Goal: Task Accomplishment & Management: Manage account settings

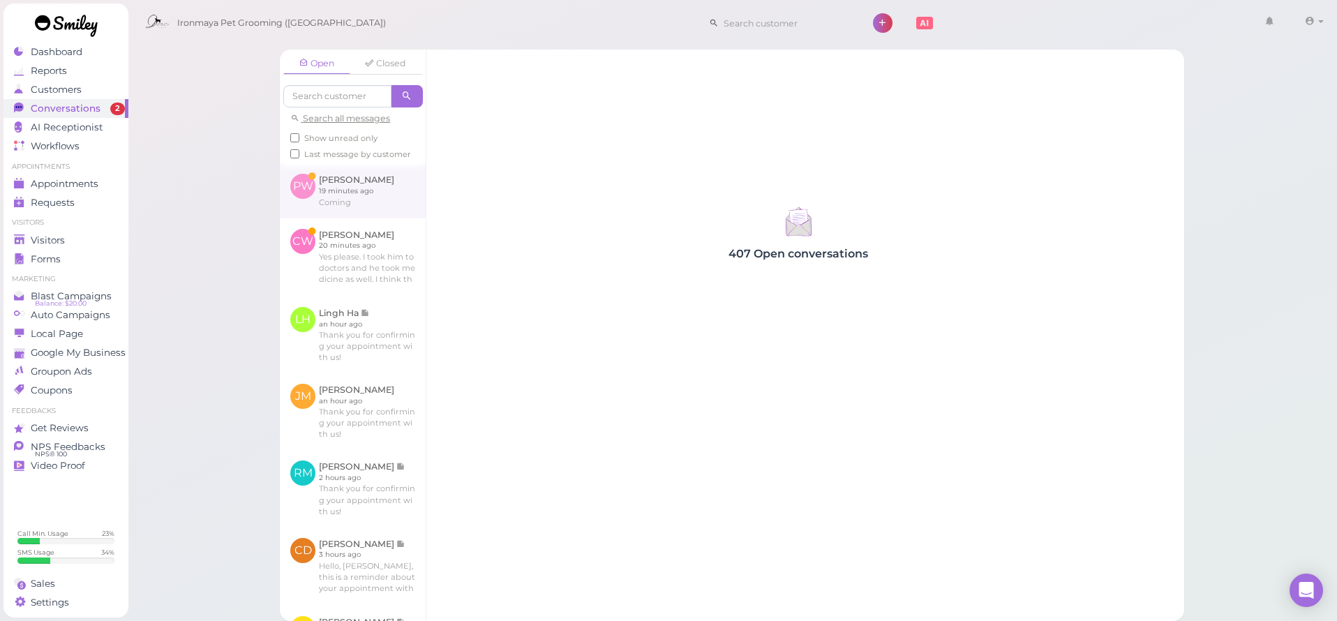
click at [366, 176] on link at bounding box center [353, 190] width 146 height 54
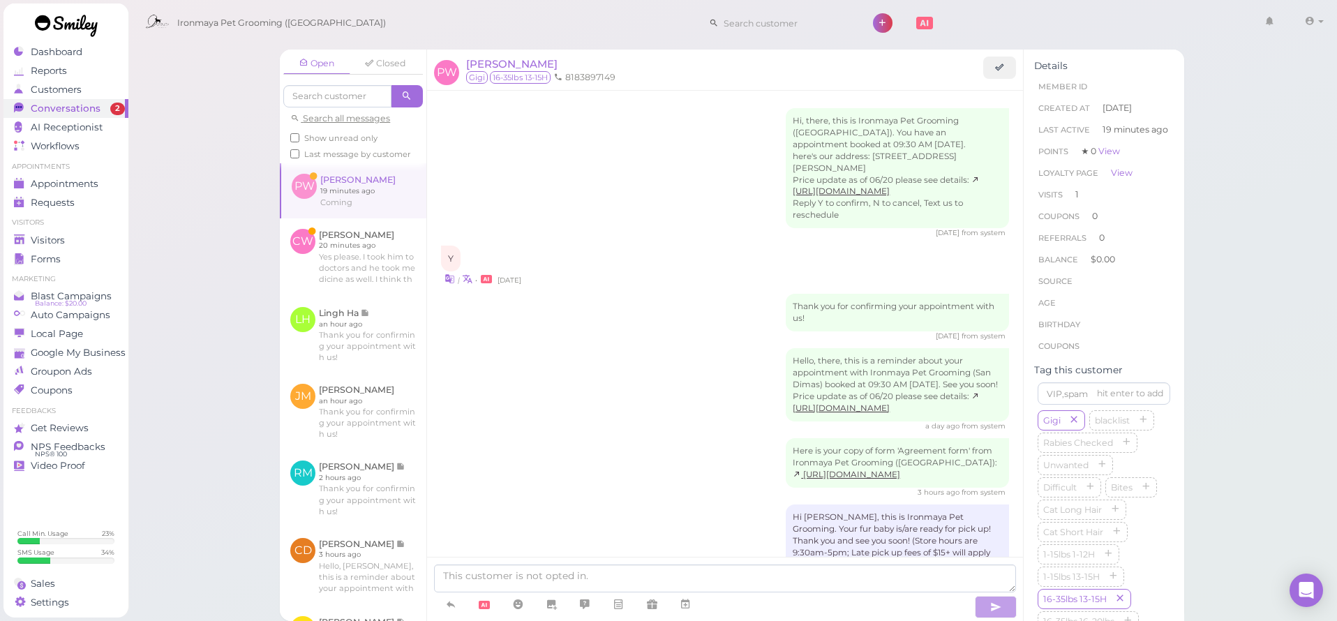
scroll to position [102, 0]
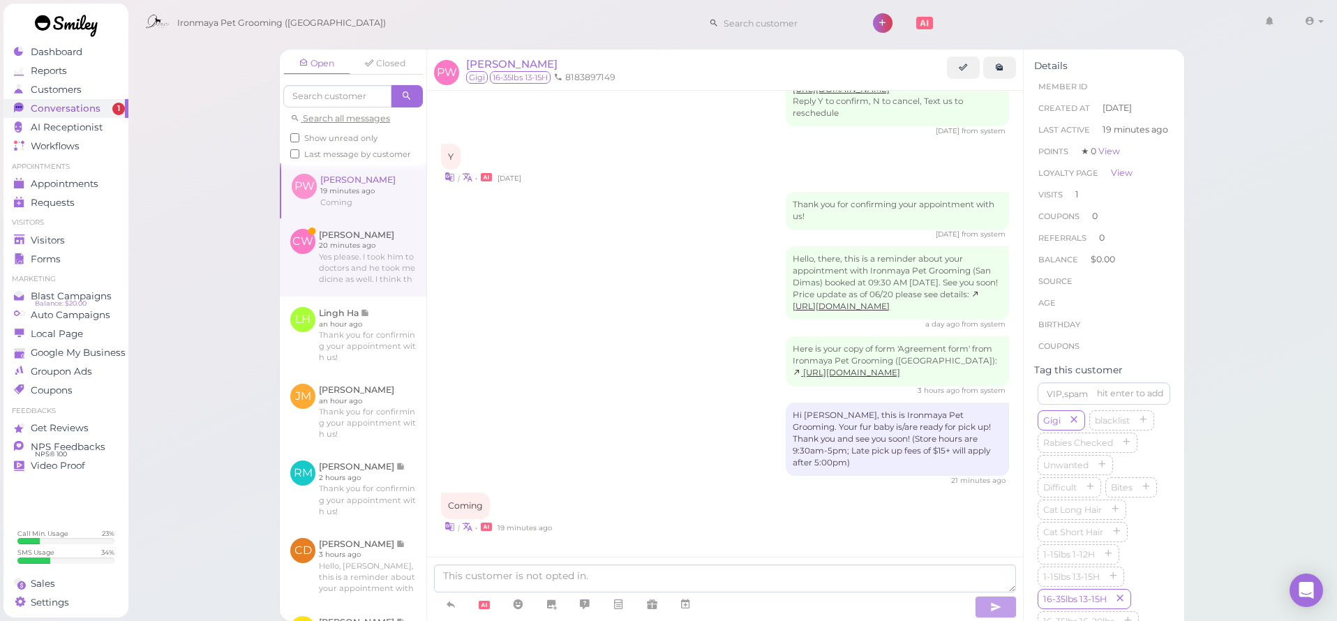
click at [394, 275] on link at bounding box center [353, 257] width 147 height 78
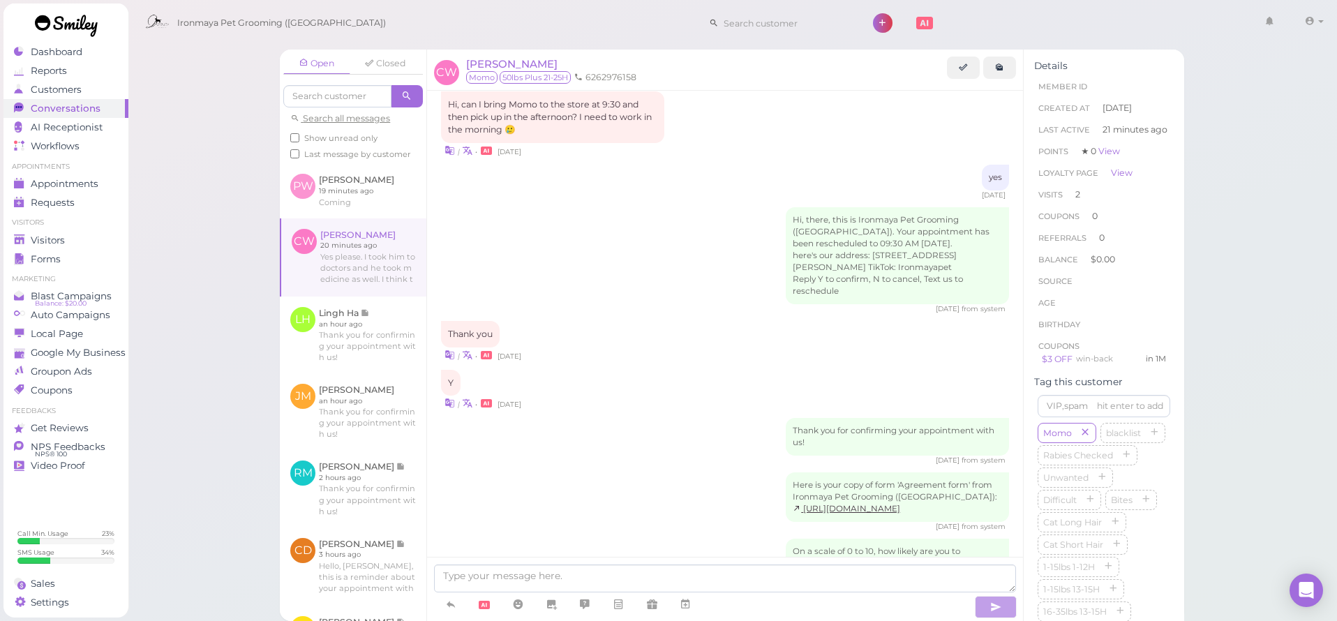
scroll to position [1629, 0]
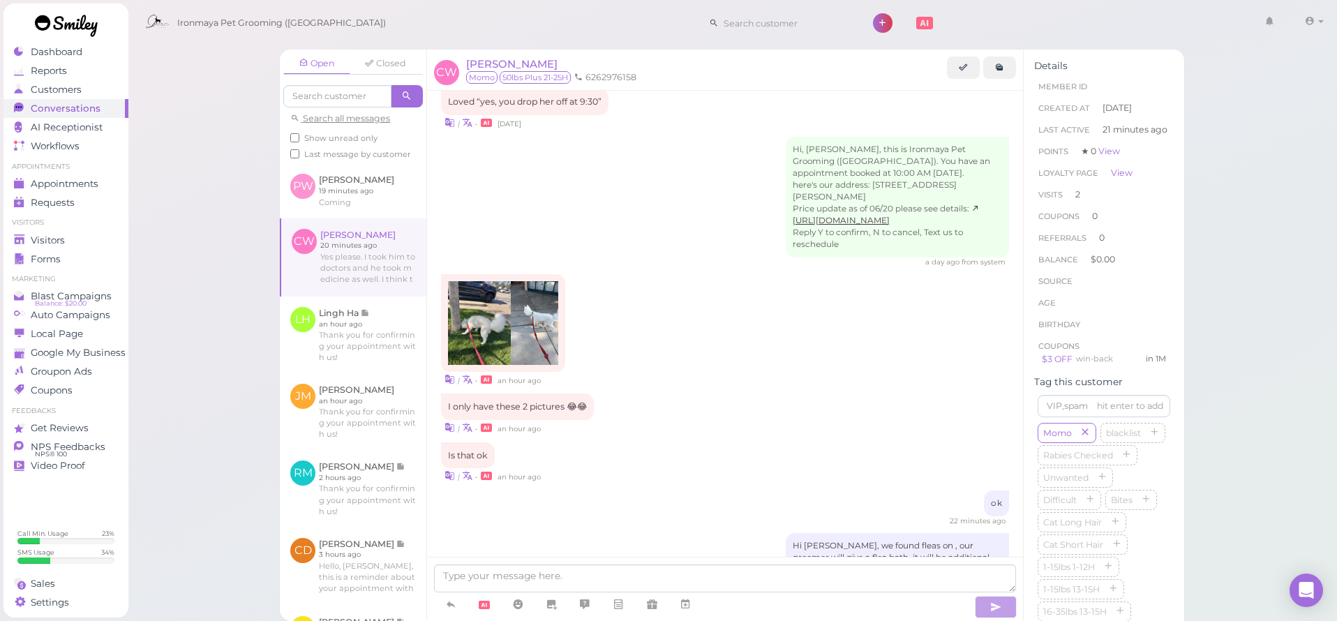
click at [634, 179] on div "Hi, [PERSON_NAME], this is Ironmaya Pet Grooming ([GEOGRAPHIC_DATA]). You have …" at bounding box center [725, 202] width 568 height 131
click at [66, 237] on div "Visitors" at bounding box center [64, 241] width 101 height 12
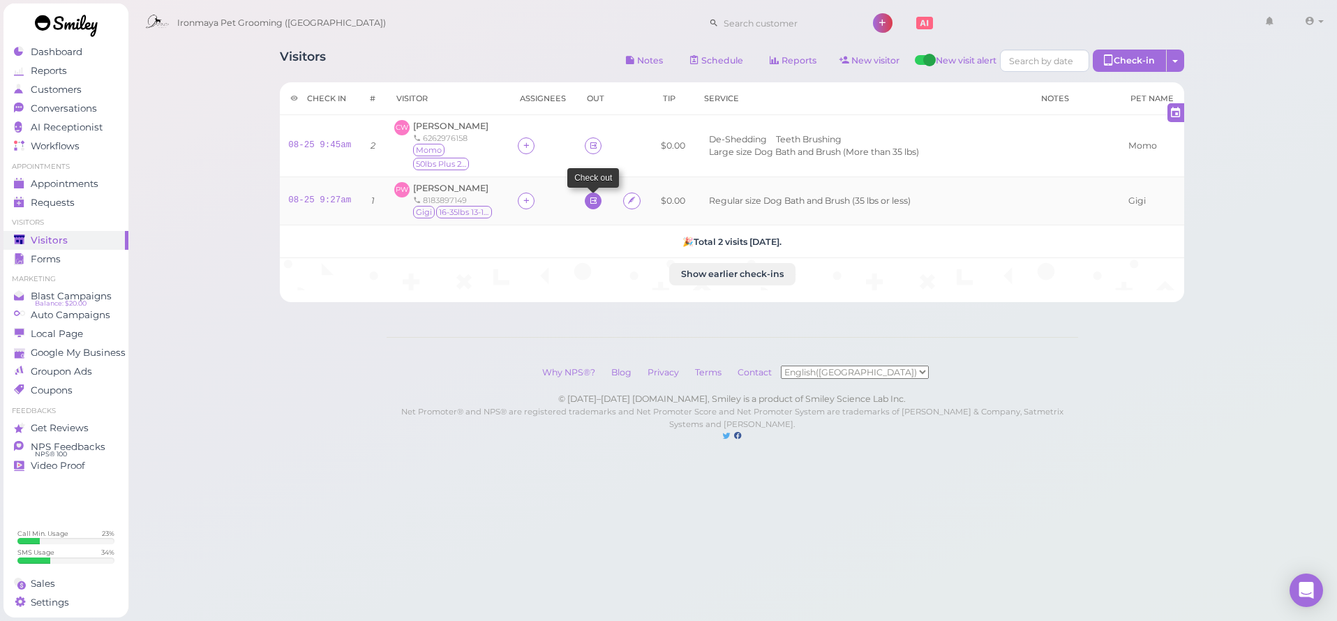
click at [592, 200] on link at bounding box center [593, 201] width 17 height 17
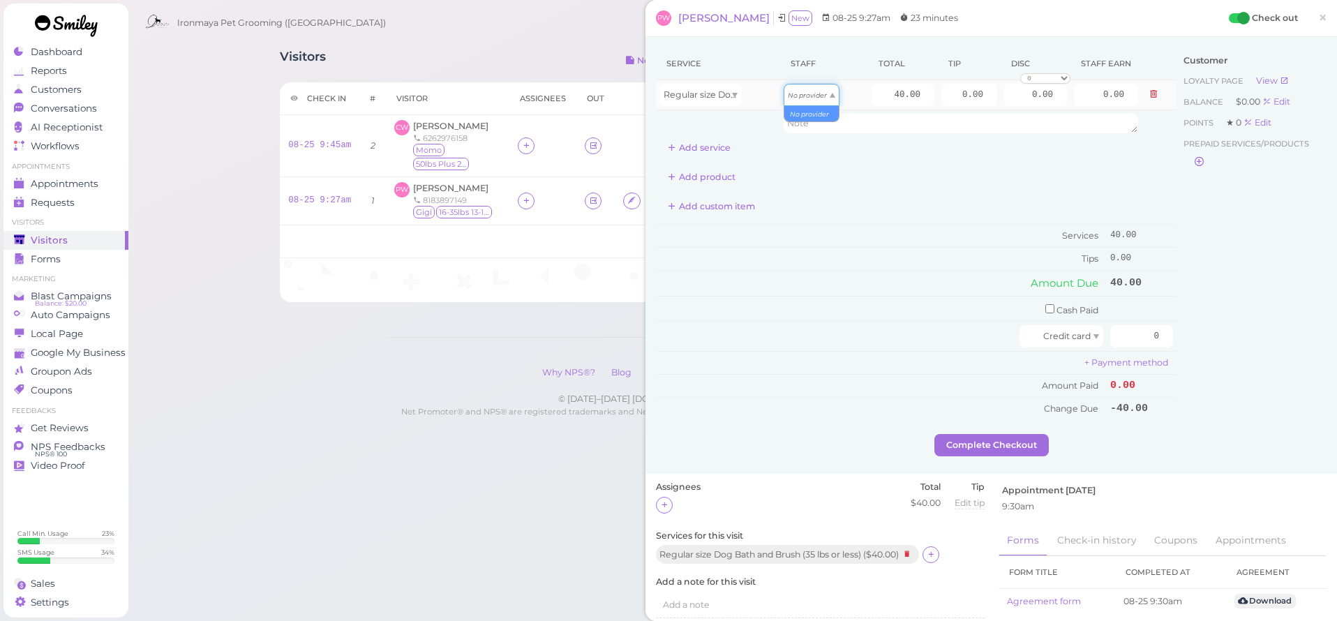
click at [806, 98] on icon "No provider" at bounding box center [807, 95] width 39 height 8
click at [518, 205] on div at bounding box center [526, 201] width 17 height 17
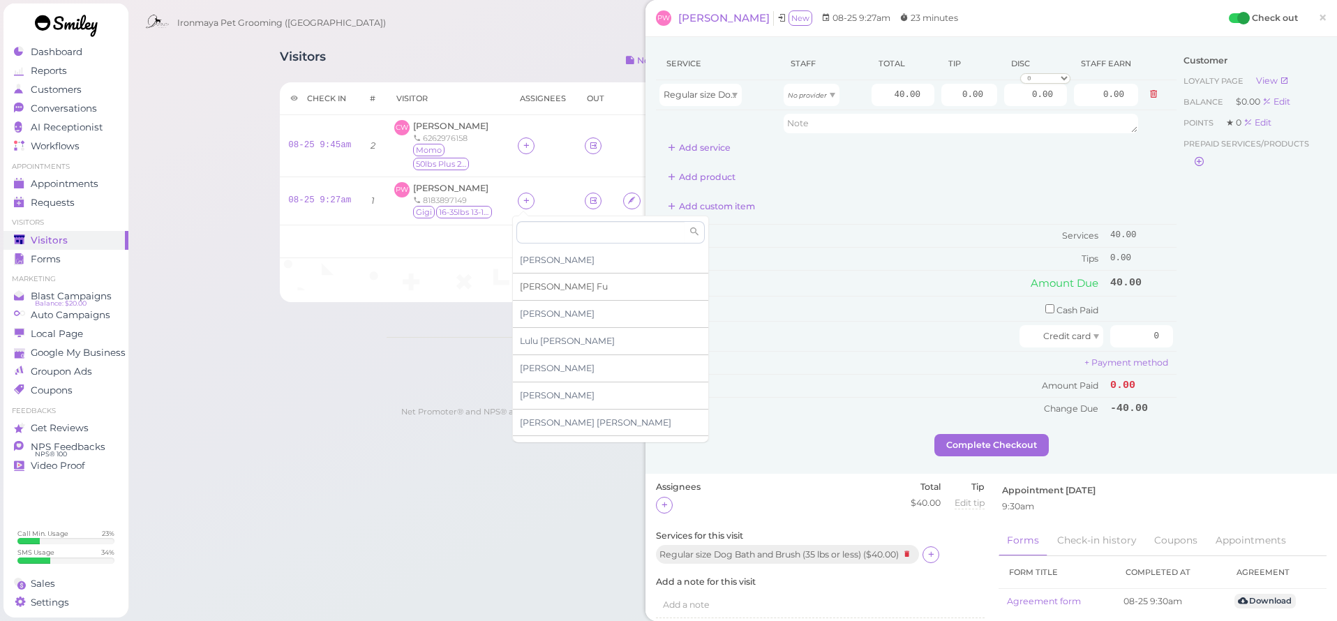
click at [547, 290] on span "[PERSON_NAME]" at bounding box center [564, 286] width 88 height 10
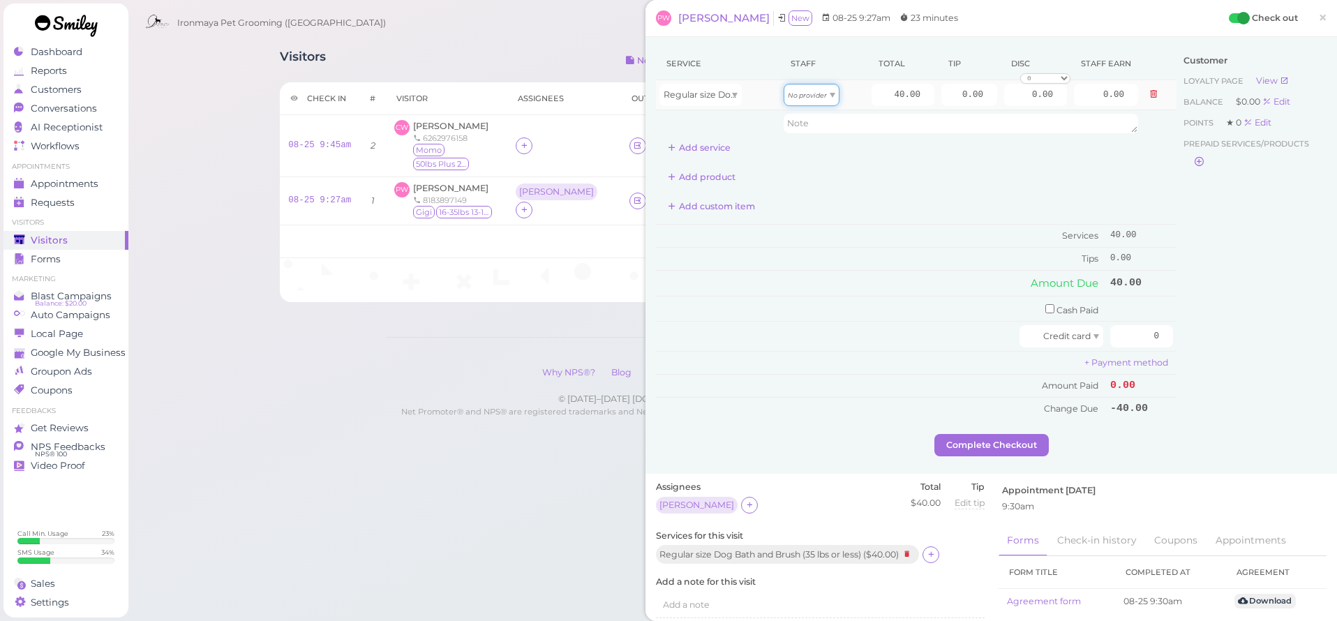
click at [806, 99] on span "No provider" at bounding box center [807, 94] width 39 height 10
type input "17.20"
drag, startPoint x: 893, startPoint y: 94, endPoint x: 919, endPoint y: 95, distance: 25.2
click at [919, 95] on input "40.00" at bounding box center [903, 95] width 63 height 22
type input "0"
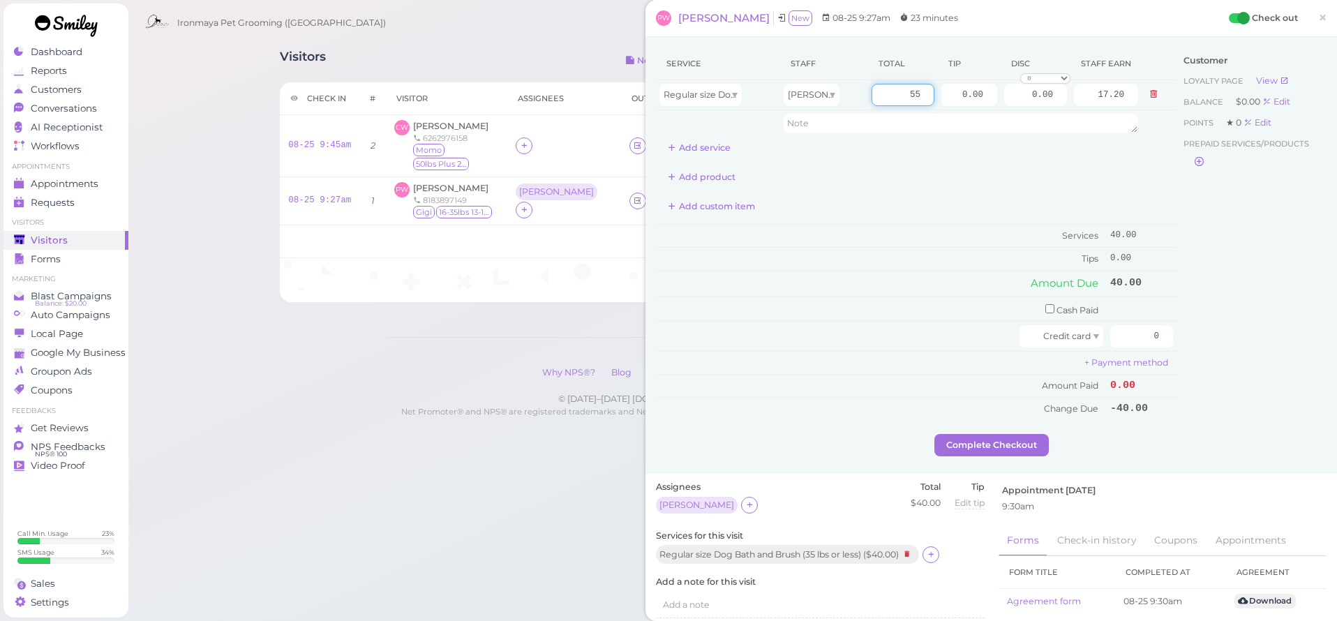
type input "55"
type input "23.65"
click at [941, 154] on div "Service Staff Total Tip Disc Staff earn Regular size Dog Bath and Brush (35 lbs…" at bounding box center [916, 103] width 521 height 112
drag, startPoint x: 961, startPoint y: 87, endPoint x: 1016, endPoint y: 101, distance: 56.9
click at [1016, 101] on tr "Regular size Dog Bath and Brush (35 lbs or less) [PERSON_NAME] 55 0.00 0.00 0 1…" at bounding box center [916, 95] width 521 height 30
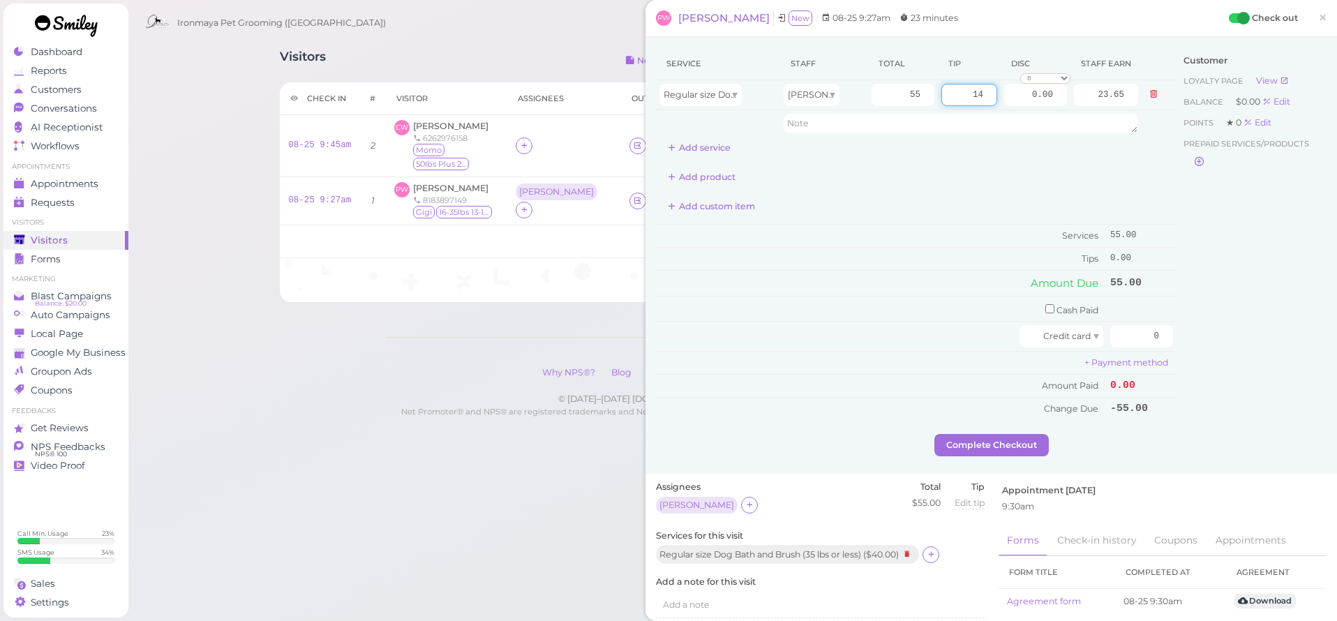
type input "14"
click at [981, 187] on div "Service Staff Total Tip Disc Staff earn Regular size Dog Bath and Brush (35 lbs…" at bounding box center [916, 233] width 521 height 373
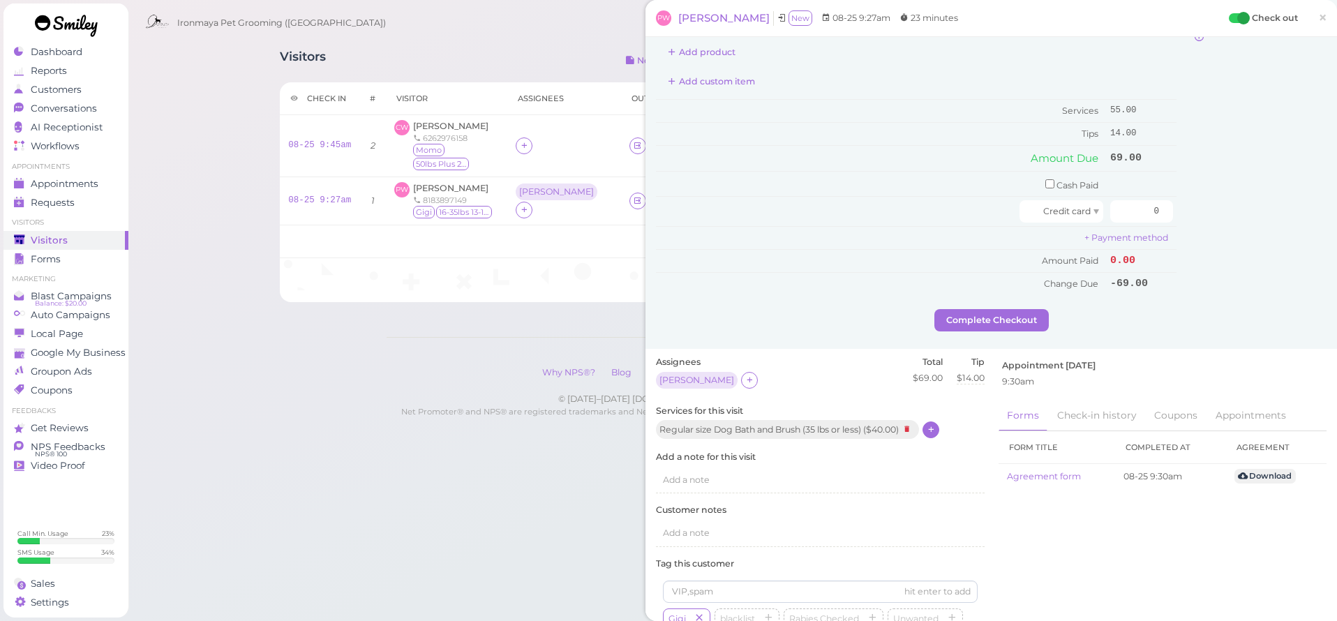
click at [936, 424] on icon at bounding box center [931, 429] width 9 height 10
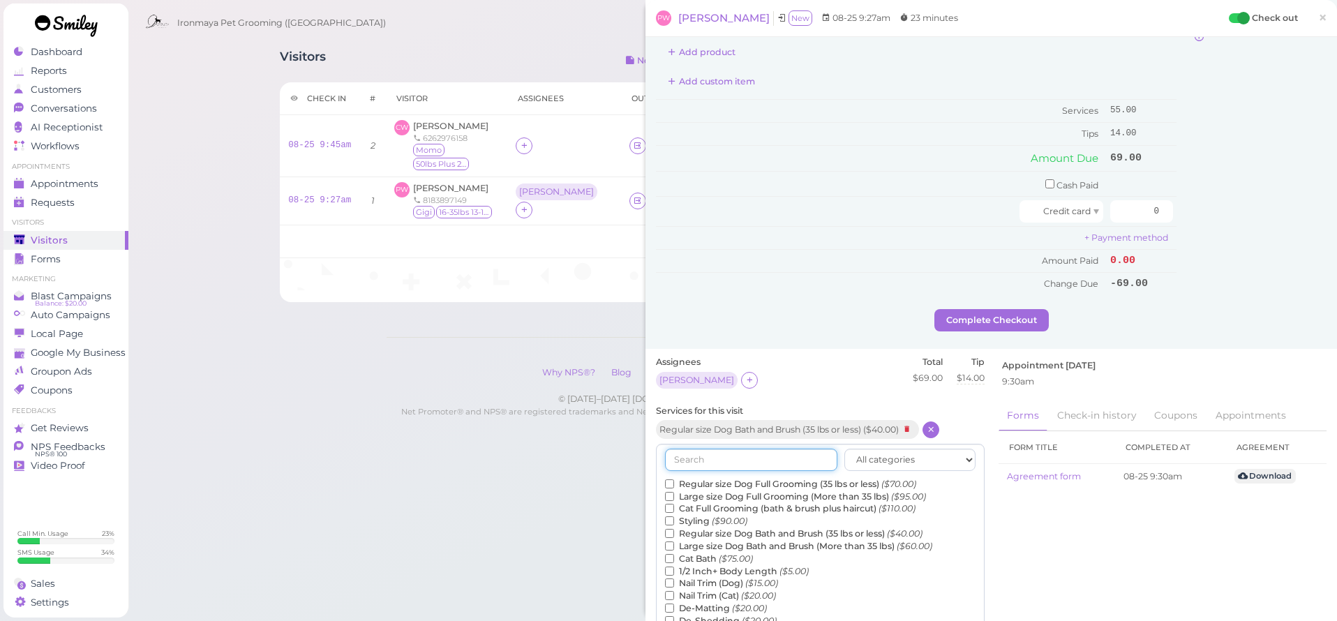
click at [766, 454] on input "text" at bounding box center [751, 460] width 172 height 22
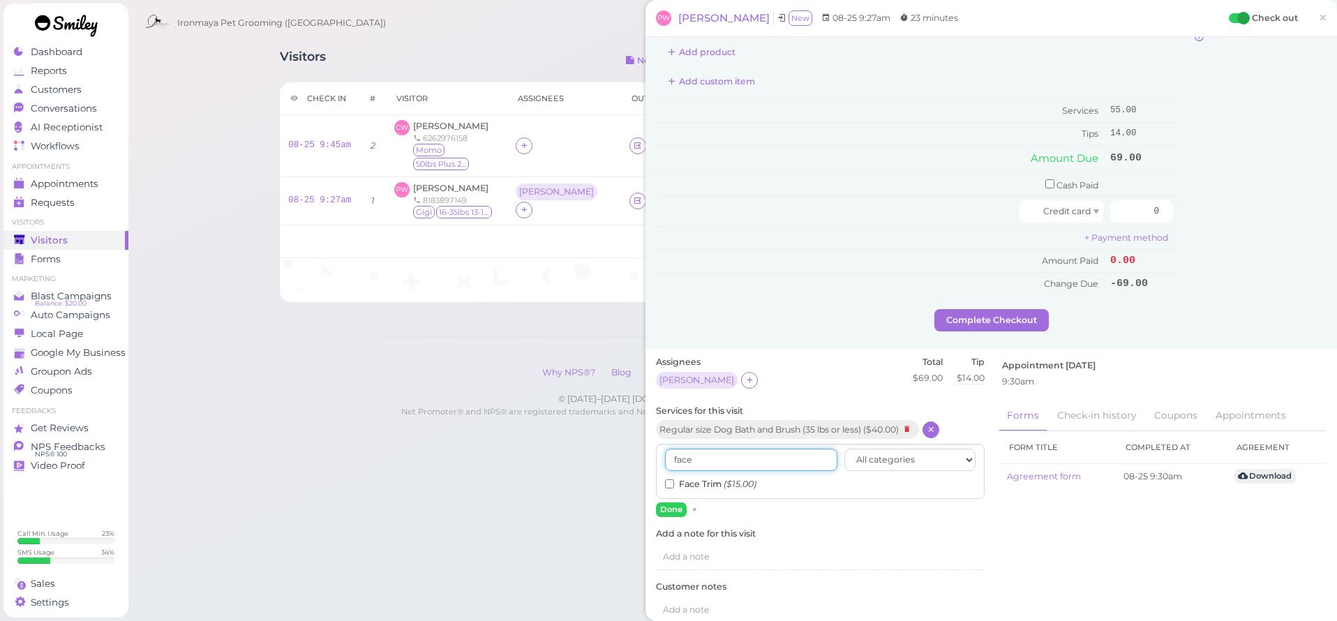
type input "face"
click at [671, 480] on input "Face Trim ($15.00)" at bounding box center [669, 484] width 9 height 9
click at [675, 503] on button "Done" at bounding box center [671, 510] width 31 height 15
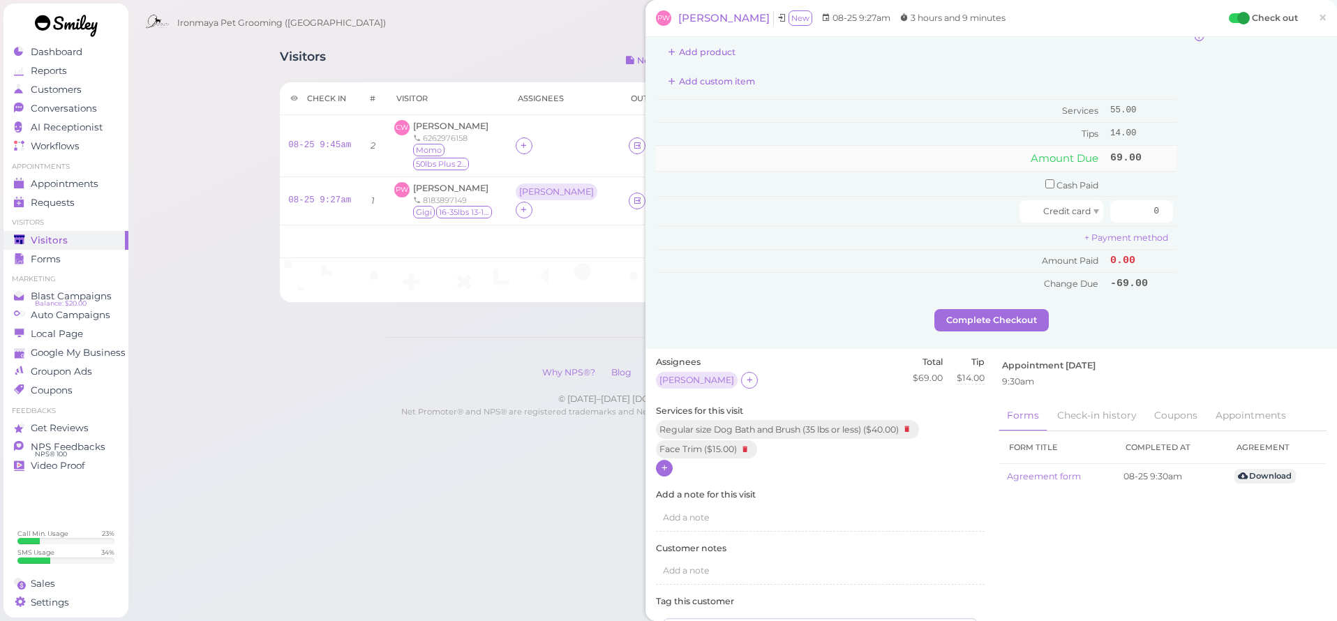
scroll to position [0, 0]
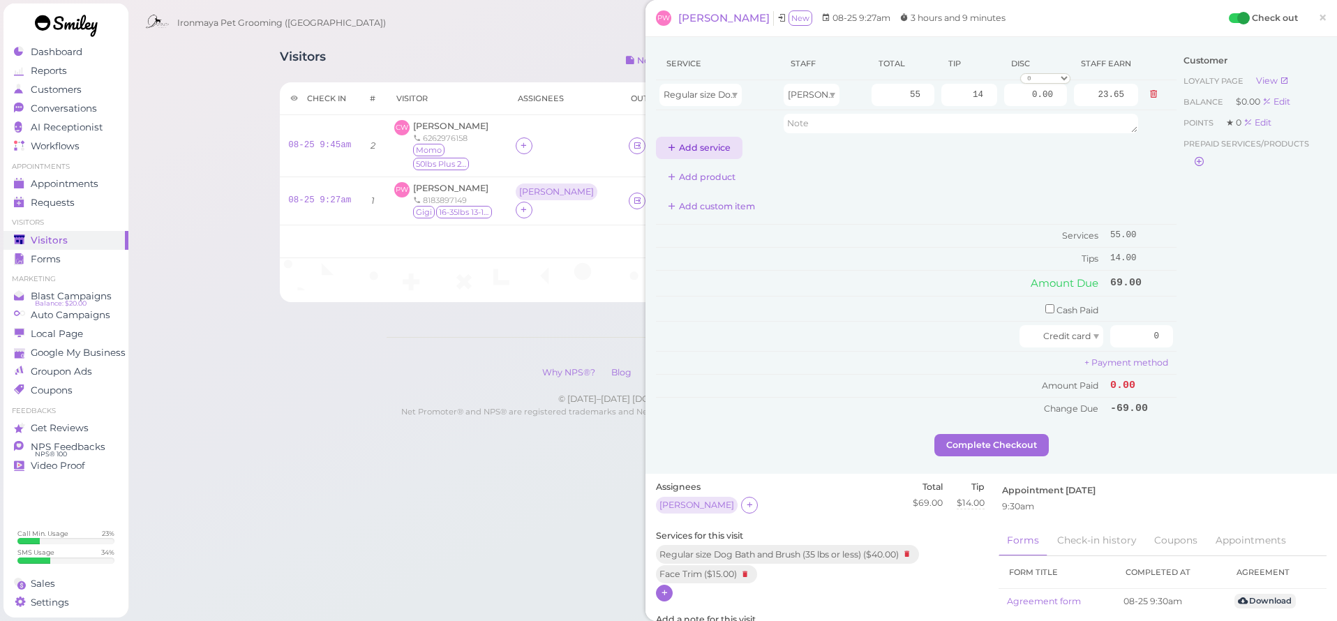
click at [715, 152] on button "Add service" at bounding box center [699, 148] width 87 height 22
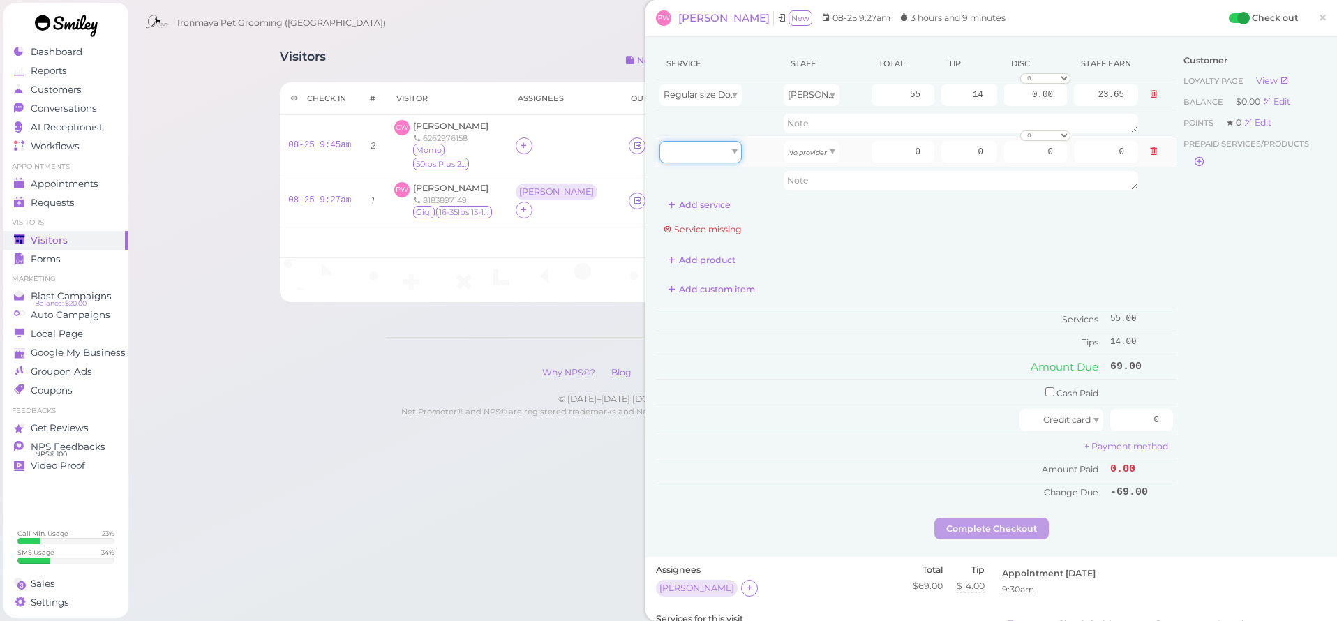
click at [725, 157] on div at bounding box center [701, 152] width 82 height 22
type input "15.00"
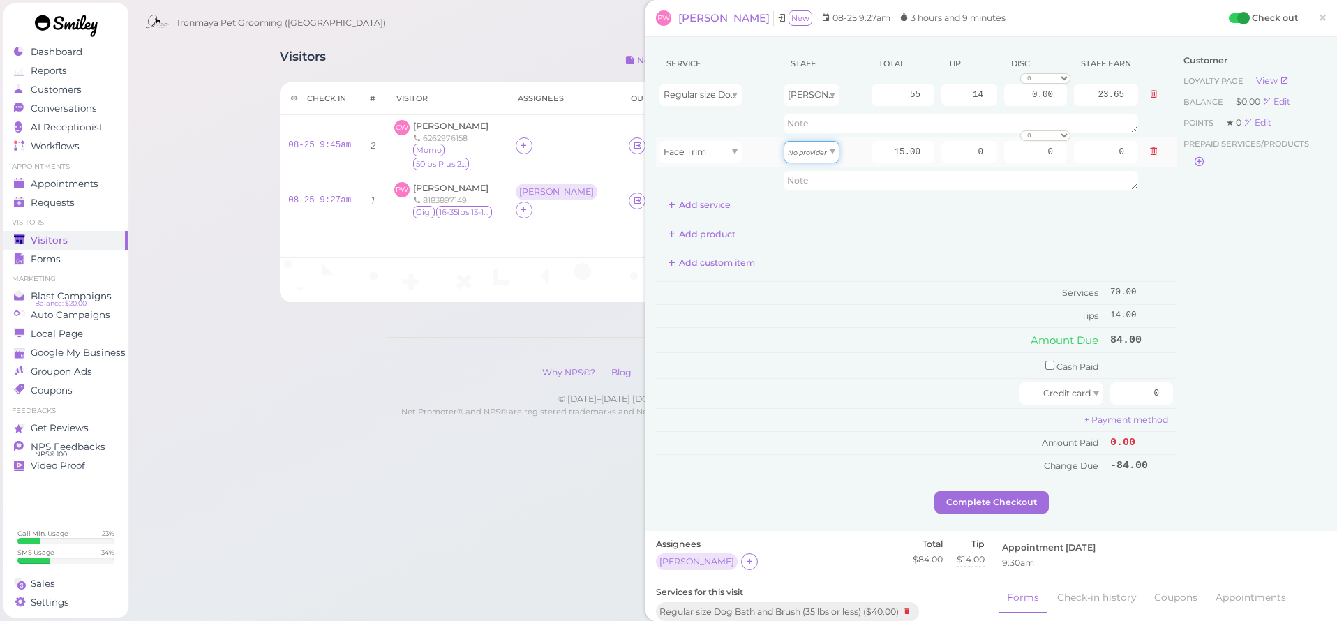
click at [804, 154] on icon "No provider" at bounding box center [807, 153] width 39 height 8
type input "6.45"
click at [963, 255] on div "Add custom item" at bounding box center [916, 263] width 521 height 22
drag, startPoint x: 1145, startPoint y: 389, endPoint x: 1189, endPoint y: 388, distance: 43.3
click at [1187, 388] on div "Service Staff Total Tip Disc Staff earn Regular size Dog Bath and Brush (35 lbs…" at bounding box center [991, 269] width 671 height 444
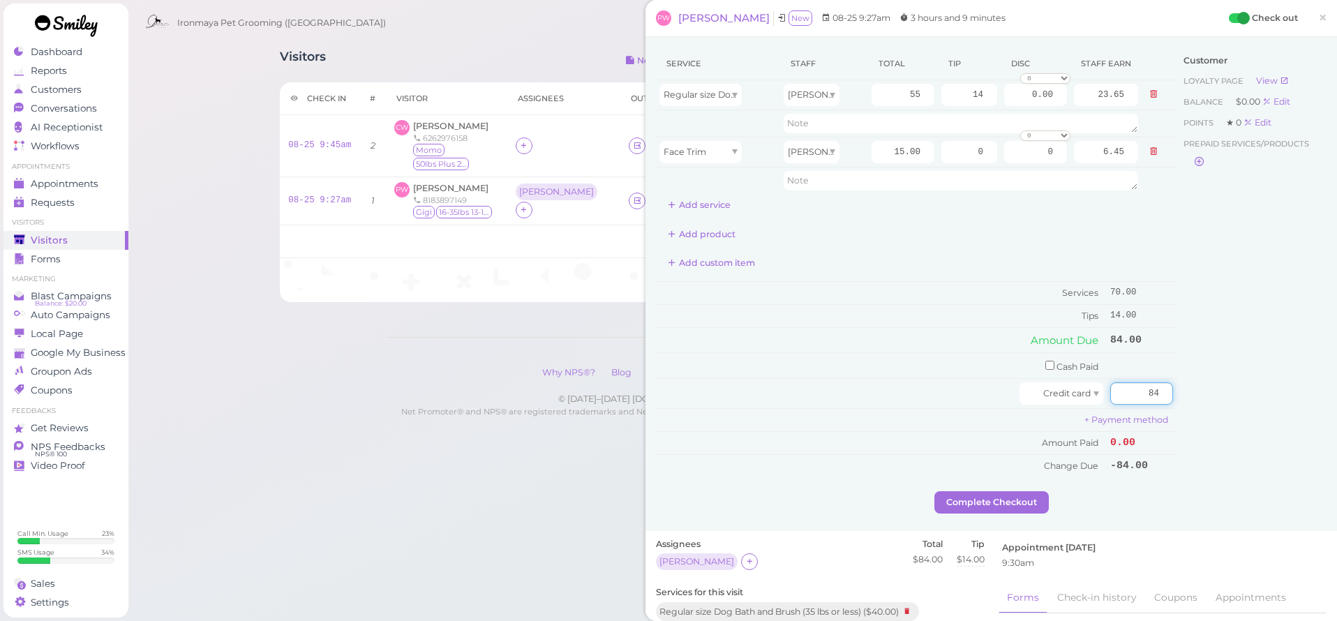
type input "84"
click at [1223, 385] on div "Customer Loyalty page View Balance $0.00 Edit Points ★ 0 Edit Prepaid services/…" at bounding box center [1252, 269] width 150 height 444
click at [1012, 498] on button "Complete Checkout" at bounding box center [992, 502] width 114 height 22
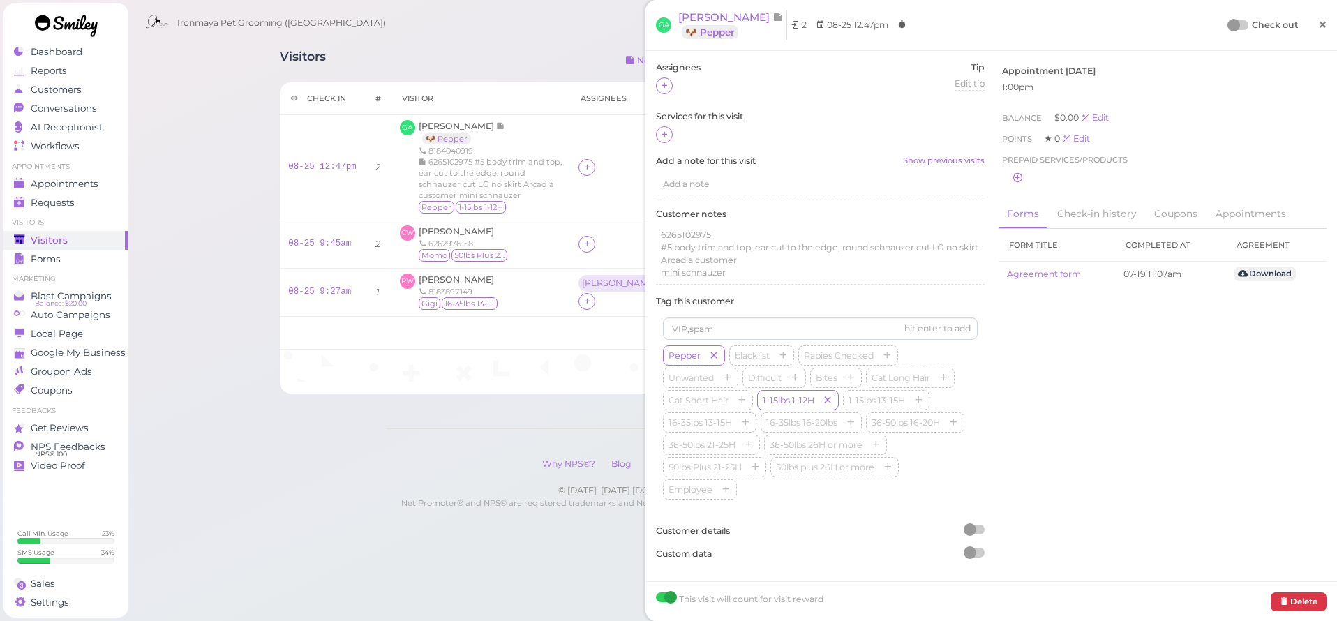
click at [1326, 28] on span "×" at bounding box center [1322, 25] width 9 height 20
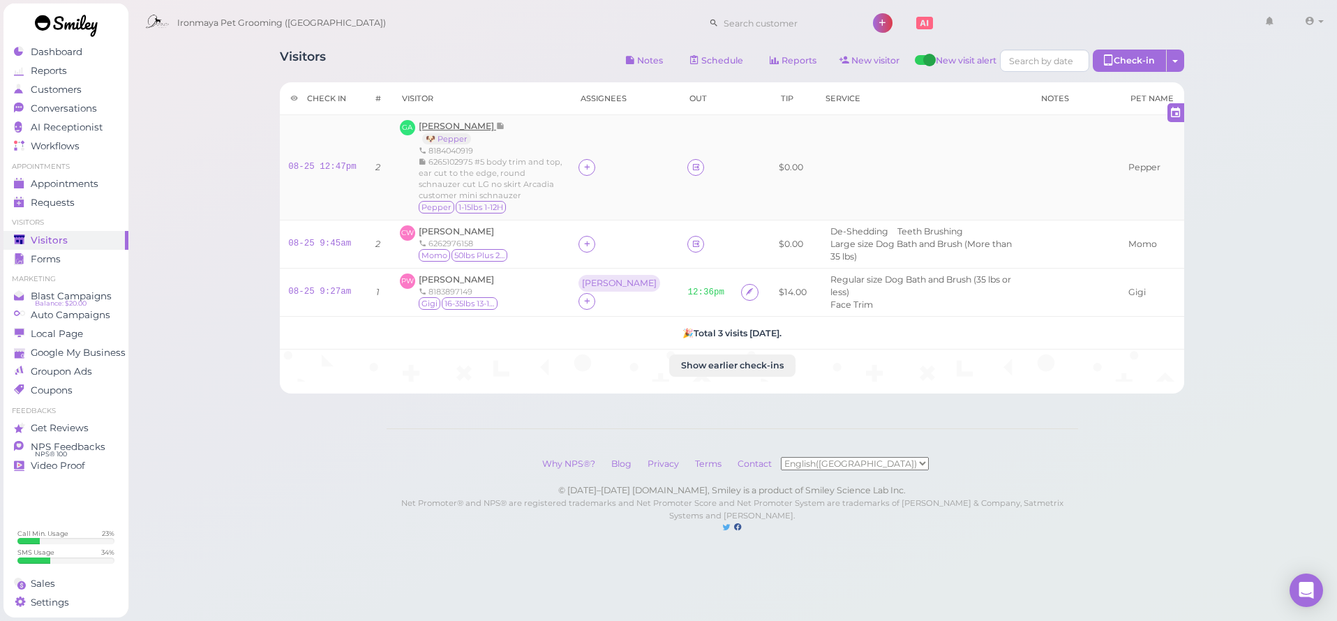
click at [457, 126] on span "[PERSON_NAME]" at bounding box center [457, 126] width 77 height 10
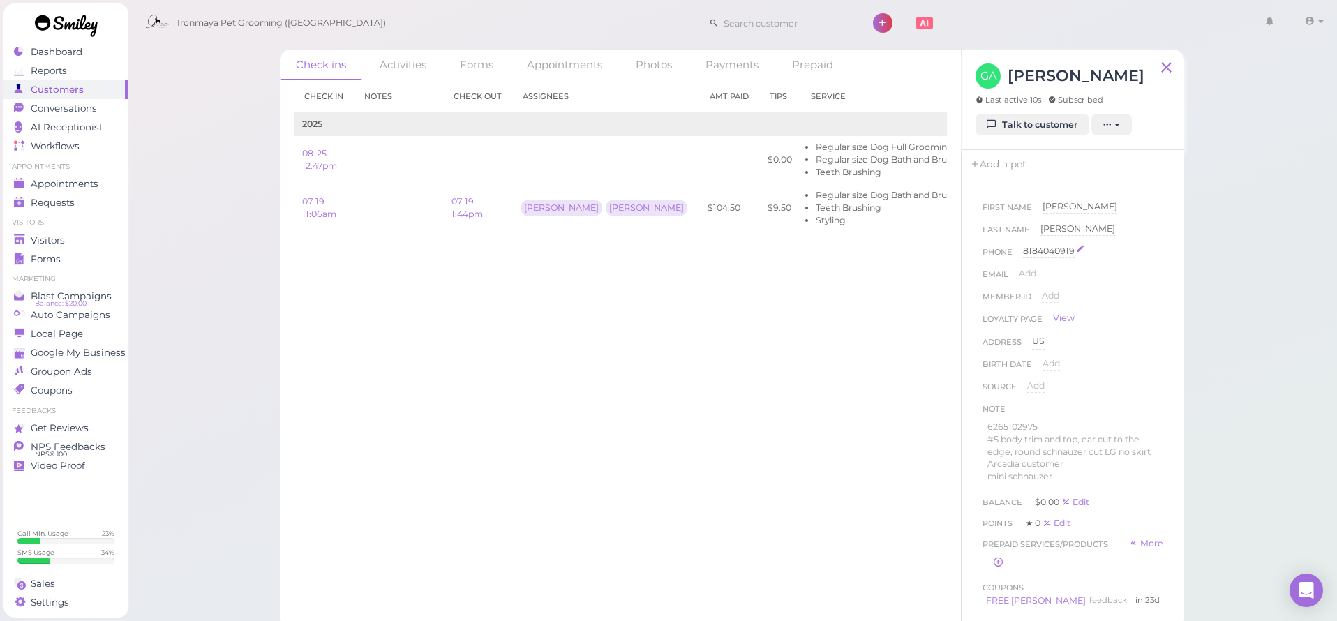
click at [1049, 253] on div "8184040919" at bounding box center [1049, 251] width 52 height 13
drag, startPoint x: 1086, startPoint y: 260, endPoint x: 1025, endPoint y: 255, distance: 60.9
click at [1016, 261] on div "Phone [PHONE_NUMBER] 8184040919 Done ×" at bounding box center [1073, 256] width 181 height 22
drag, startPoint x: 1092, startPoint y: 257, endPoint x: 1045, endPoint y: 257, distance: 47.5
click at [1019, 246] on div "Phone [PHONE_NUMBER] 8184040919 Done ×" at bounding box center [1073, 256] width 181 height 22
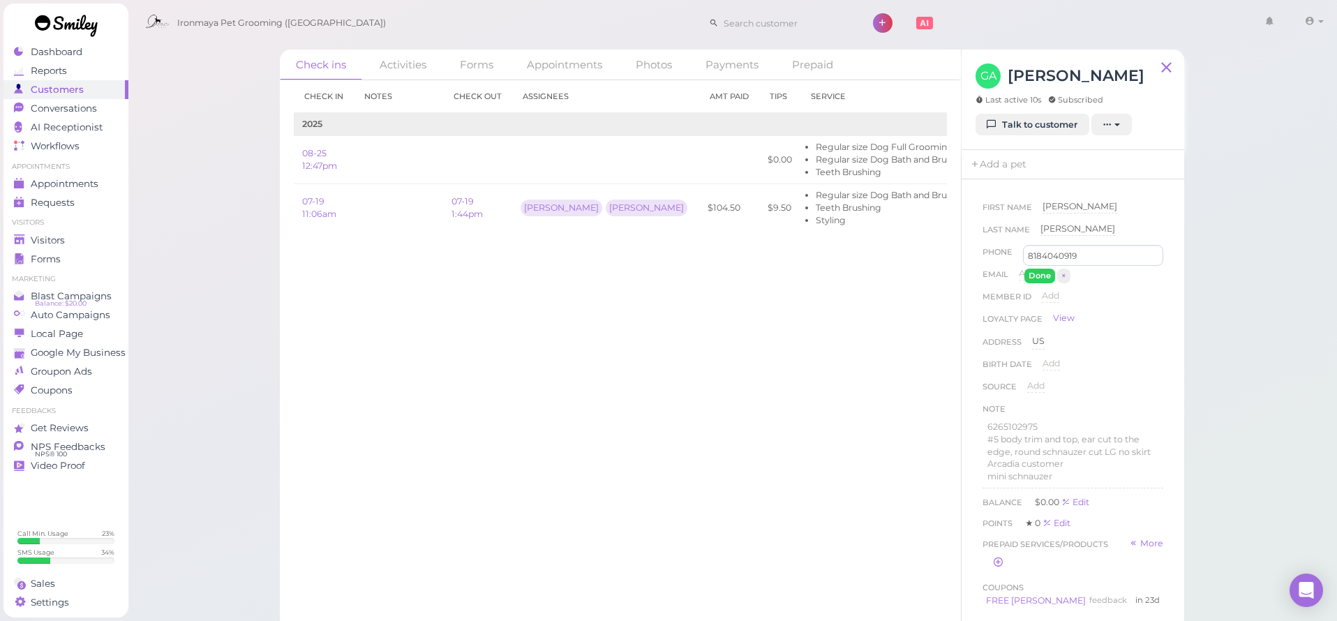
click at [1100, 320] on div "Loyalty page View" at bounding box center [1073, 322] width 181 height 20
click at [1028, 437] on span "#5 body trim and top, ear cut to the edge, round schnauzer cut LG no skirt" at bounding box center [1069, 445] width 163 height 23
drag, startPoint x: 1046, startPoint y: 420, endPoint x: 981, endPoint y: 421, distance: 64.2
click at [979, 424] on div "First Name [PERSON_NAME] Last Name [PERSON_NAME] Phone [PHONE_NUMBER] 818404091…" at bounding box center [1073, 441] width 195 height 496
copy span "6265102975"
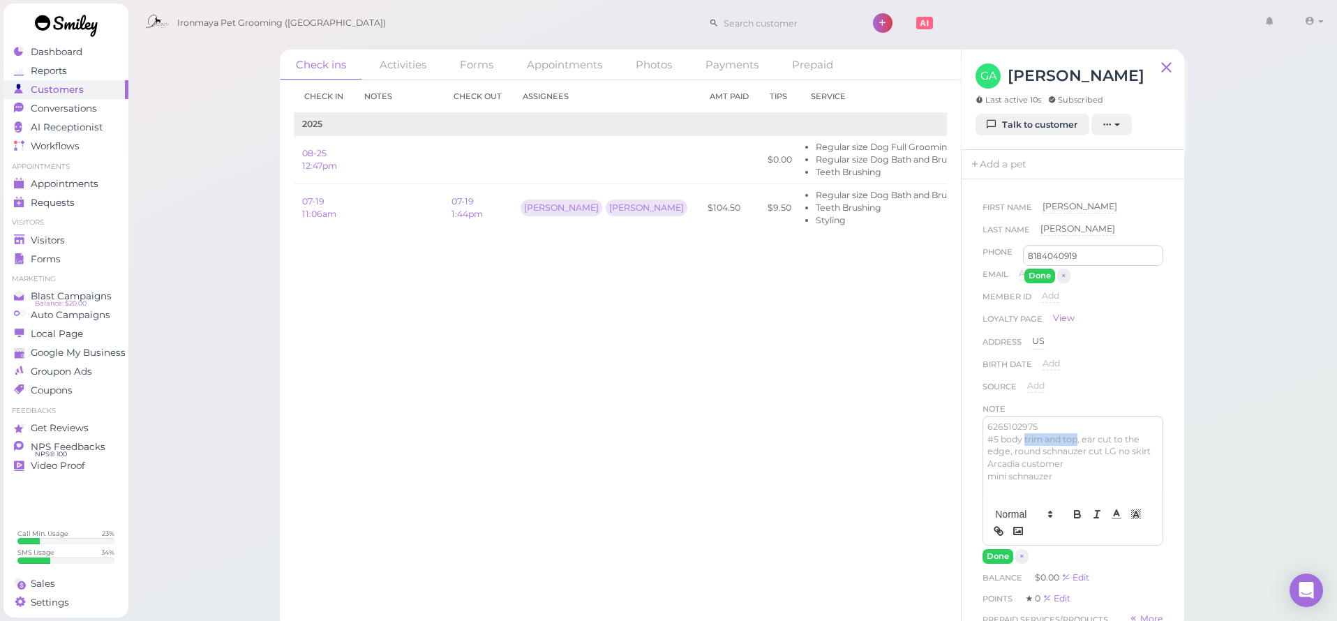
drag, startPoint x: 1025, startPoint y: 438, endPoint x: 1078, endPoint y: 440, distance: 53.1
click at [1078, 440] on span "#5 body trim and top, ear cut to the edge, round schnauzer cut LG no skirt" at bounding box center [1069, 445] width 163 height 23
click at [1090, 476] on p "mini schnauzer" at bounding box center [1073, 476] width 171 height 13
click at [1112, 436] on span "#5 body, ear cut to the edge, round schnauzer cut LG no skirt" at bounding box center [1065, 445] width 154 height 23
click at [1108, 440] on span "#5 body, ear cut to the edge, round schnauzer cut LG no skirt" at bounding box center [1065, 445] width 154 height 23
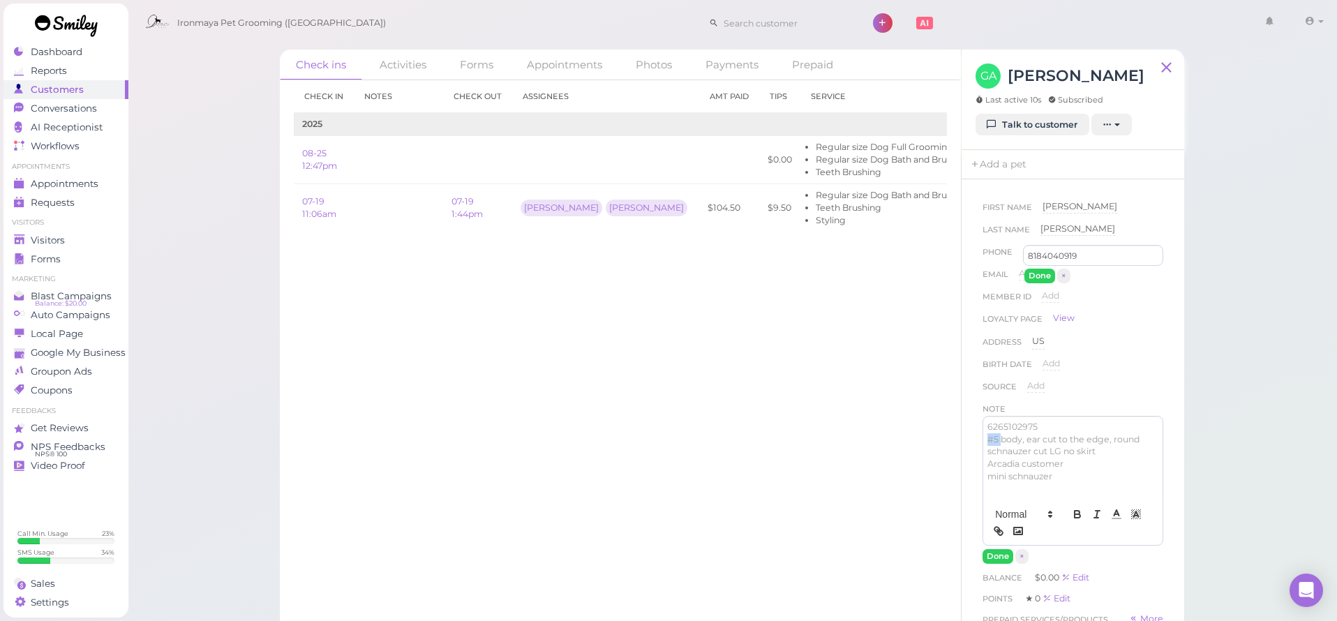
drag, startPoint x: 1000, startPoint y: 435, endPoint x: 987, endPoint y: 442, distance: 15.0
click at [987, 442] on div "6265102975 #5 body, ear cut to the edge, round schnauzer cut LG no skirt Arcadi…" at bounding box center [1072, 459] width 179 height 84
click at [998, 560] on button "Done" at bounding box center [998, 556] width 31 height 15
click at [1042, 276] on button "Done" at bounding box center [1040, 276] width 31 height 15
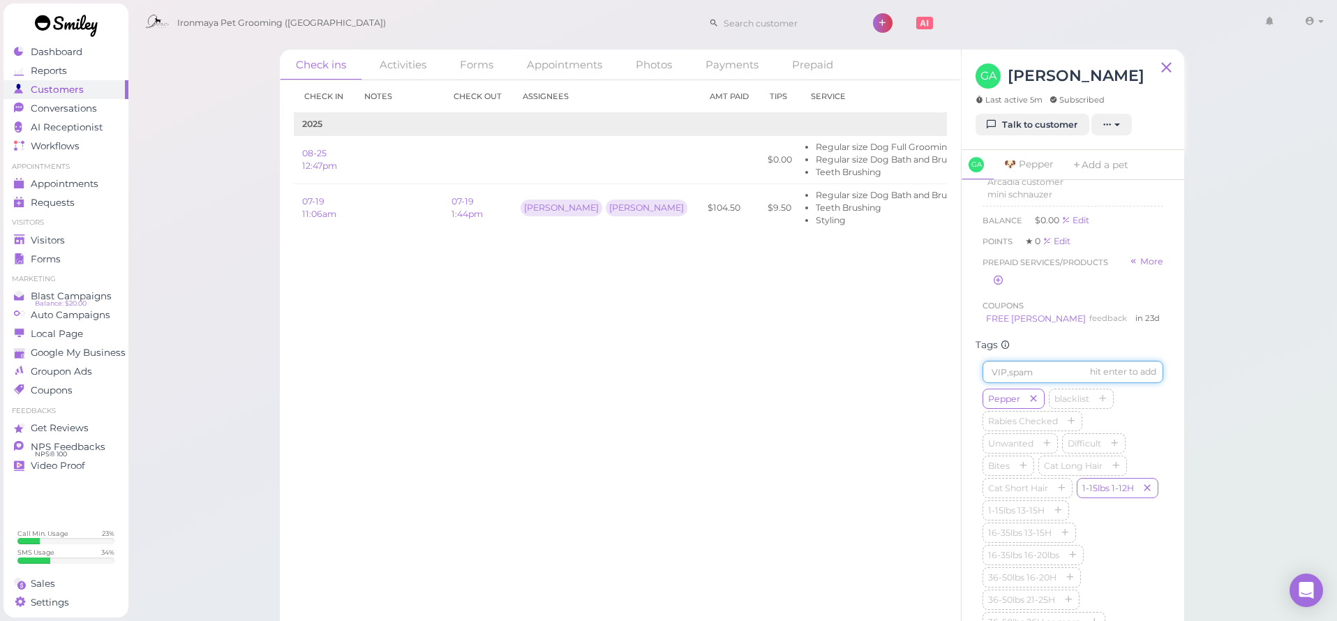
click at [1048, 373] on input at bounding box center [1073, 372] width 181 height 22
type input "Coco"
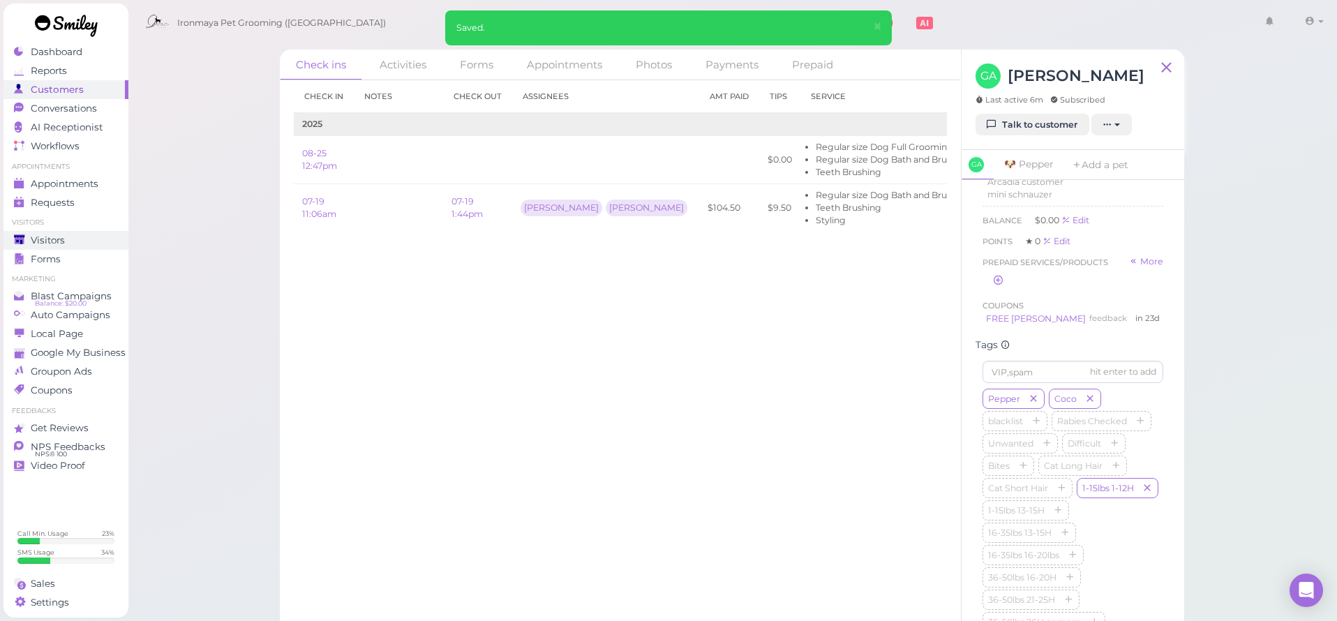
click at [91, 243] on div "Visitors" at bounding box center [64, 241] width 101 height 12
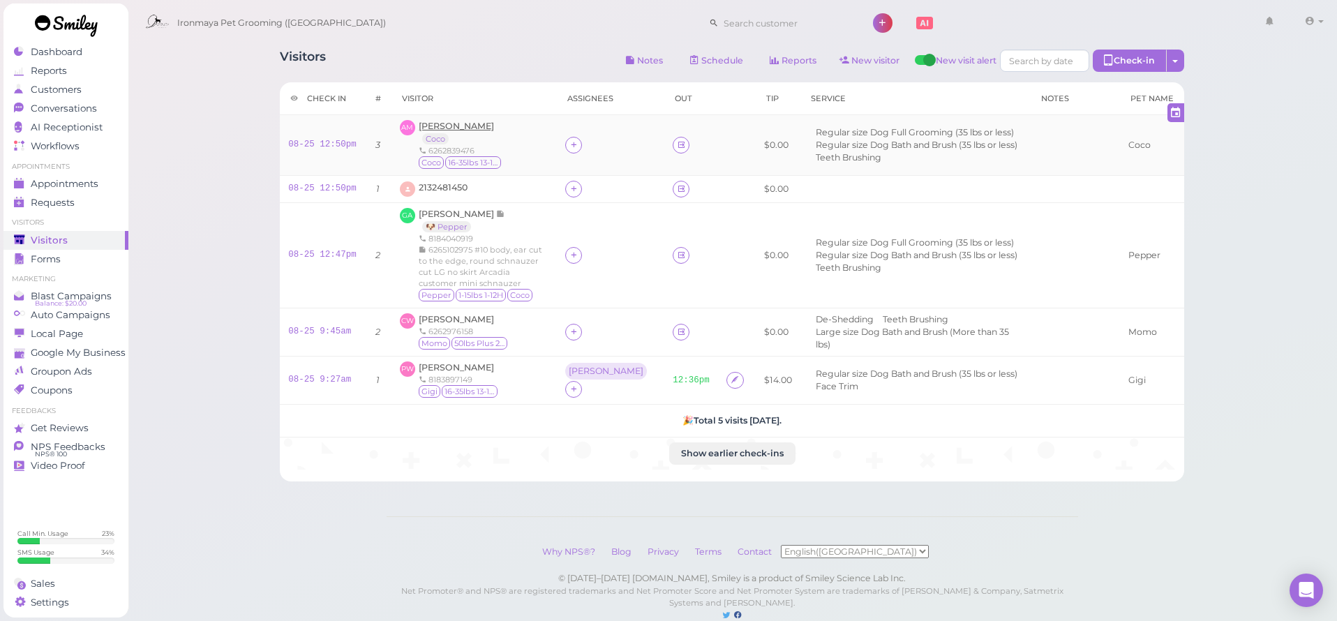
click at [478, 128] on span "[PERSON_NAME]" at bounding box center [456, 126] width 75 height 10
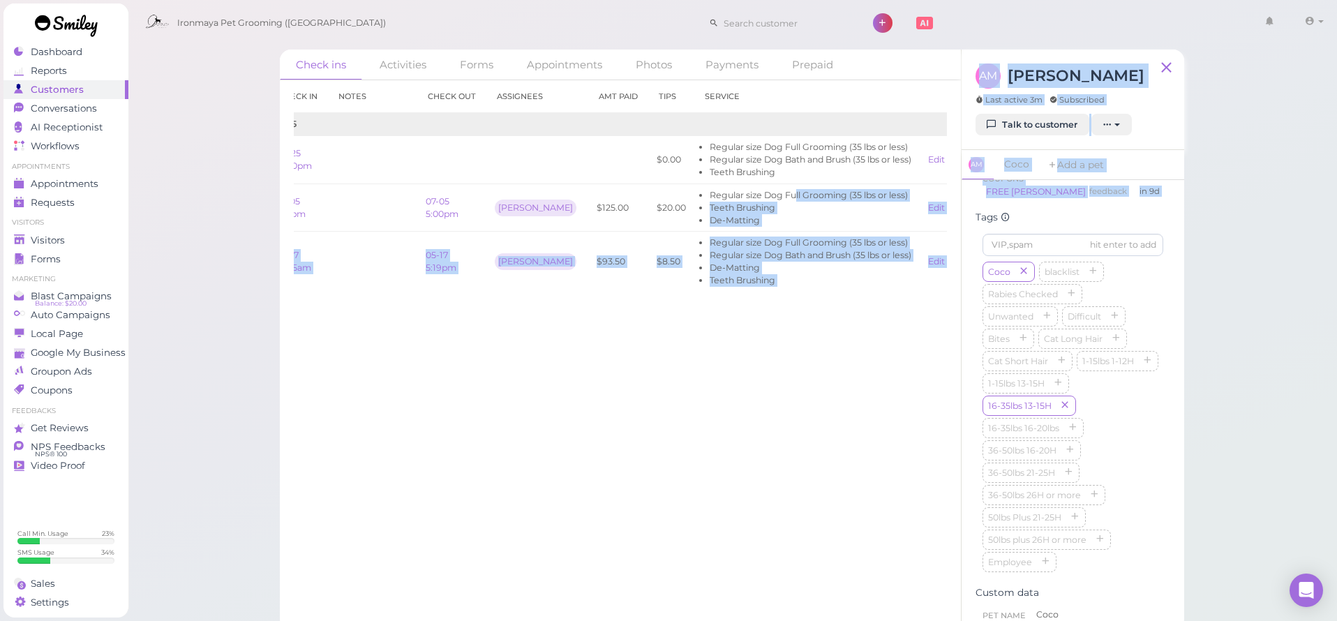
scroll to position [0, 75]
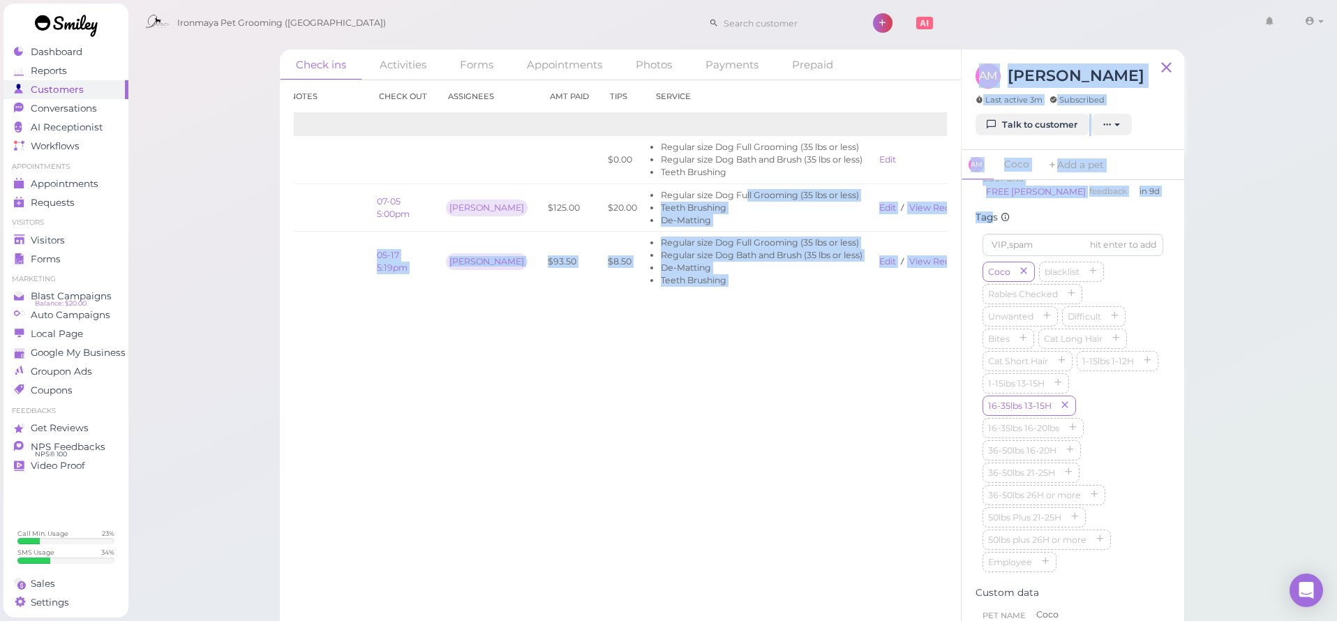
drag, startPoint x: 788, startPoint y: 197, endPoint x: 974, endPoint y: 218, distance: 187.6
click at [990, 217] on div "Check ins Activities Forms Appointments Photos Payments Prepaid Check in Notes …" at bounding box center [732, 340] width 905 height 581
click at [916, 207] on link "View receipt" at bounding box center [937, 207] width 57 height 10
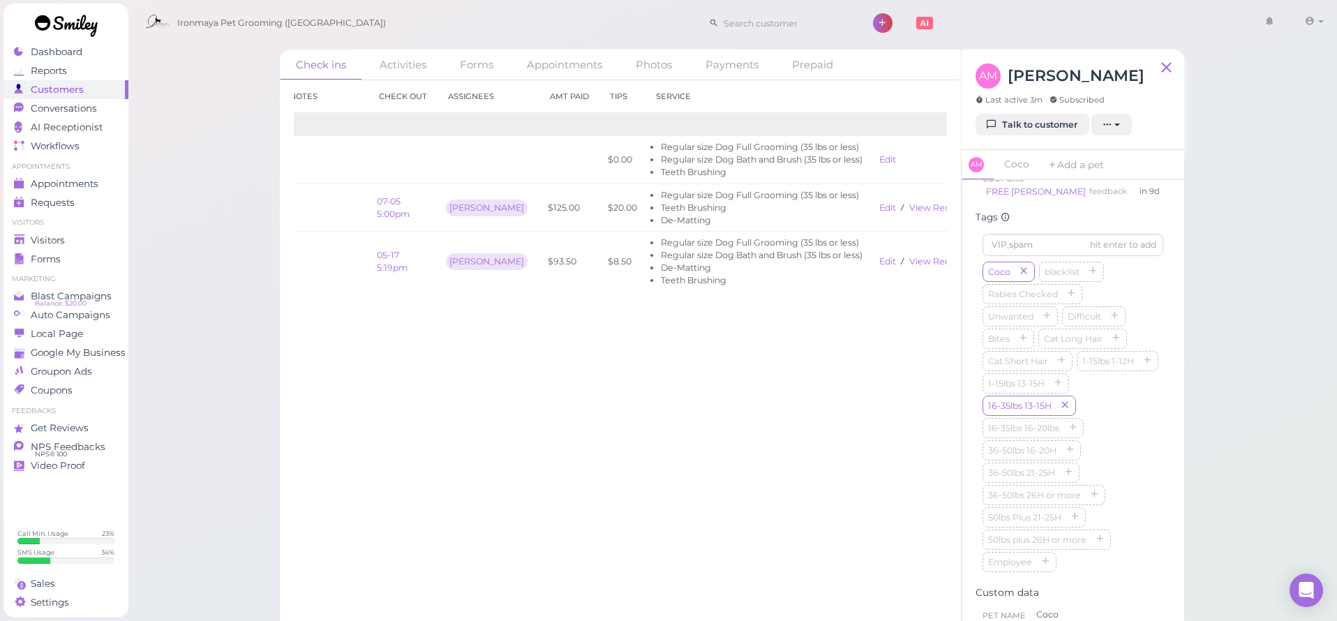
click at [246, 239] on div "Check ins Activities Forms Appointments Photos Payments Prepaid Check in Notes …" at bounding box center [733, 315] width 1210 height 630
click at [47, 244] on span "Visitors" at bounding box center [48, 241] width 34 height 12
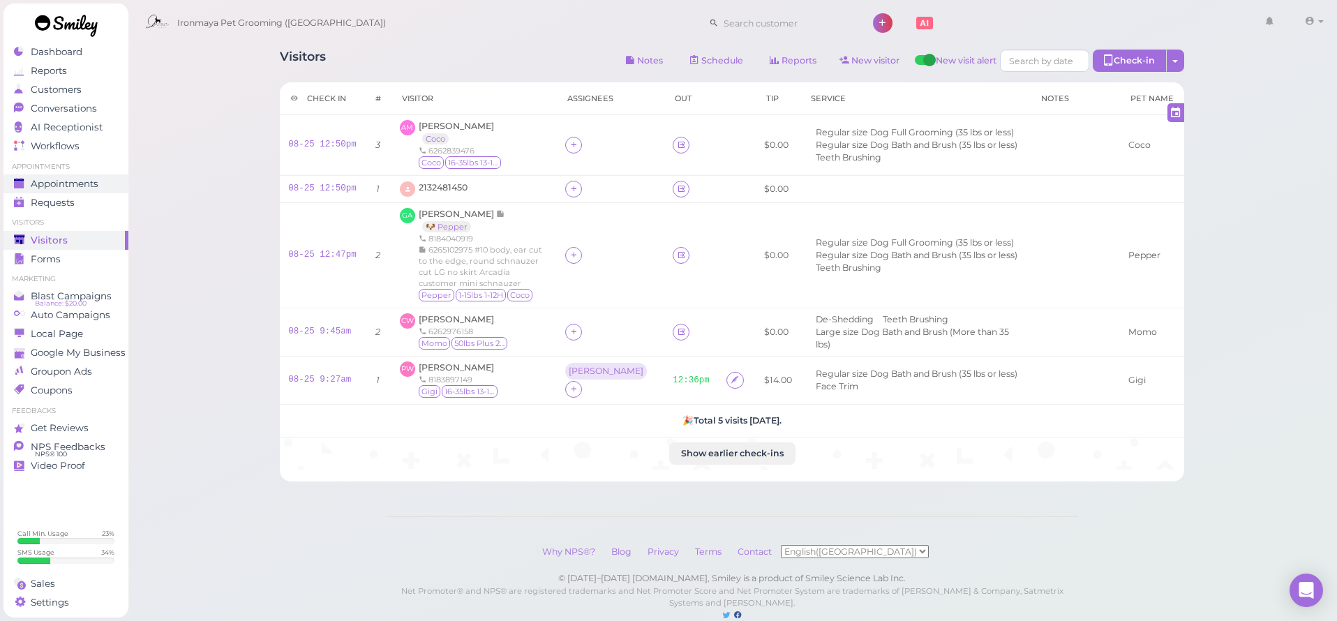
click at [92, 179] on span "Appointments" at bounding box center [65, 184] width 68 height 12
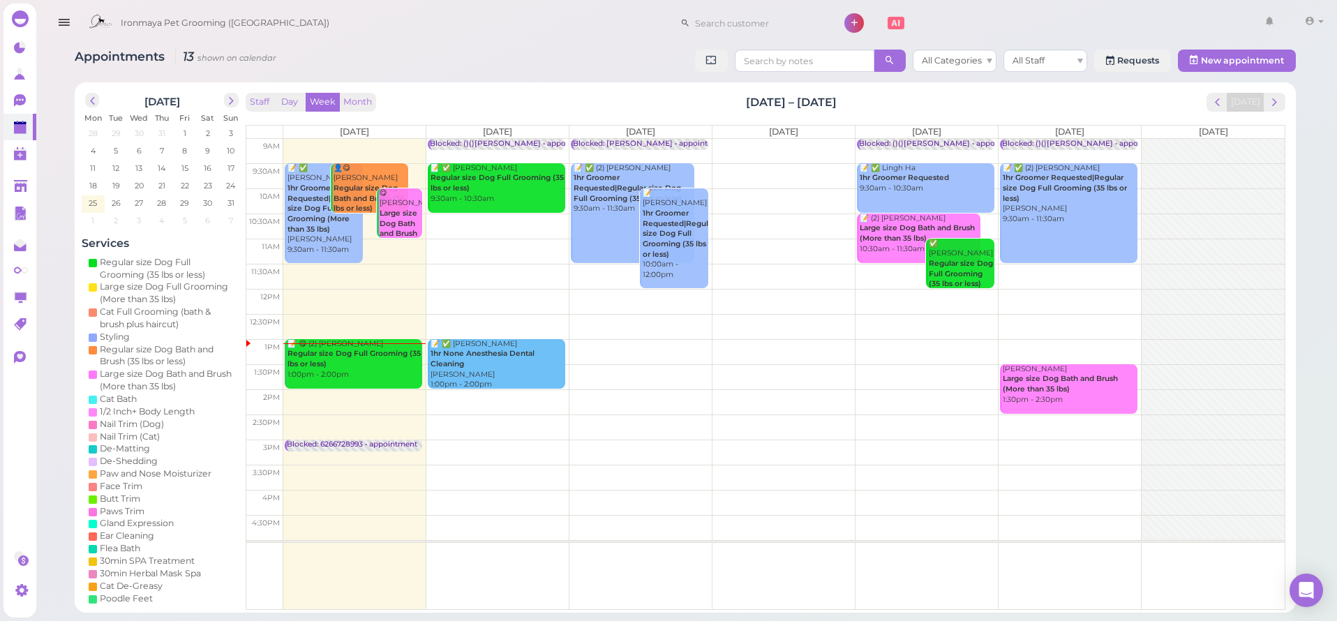
click at [567, 189] on td at bounding box center [784, 200] width 1002 height 25
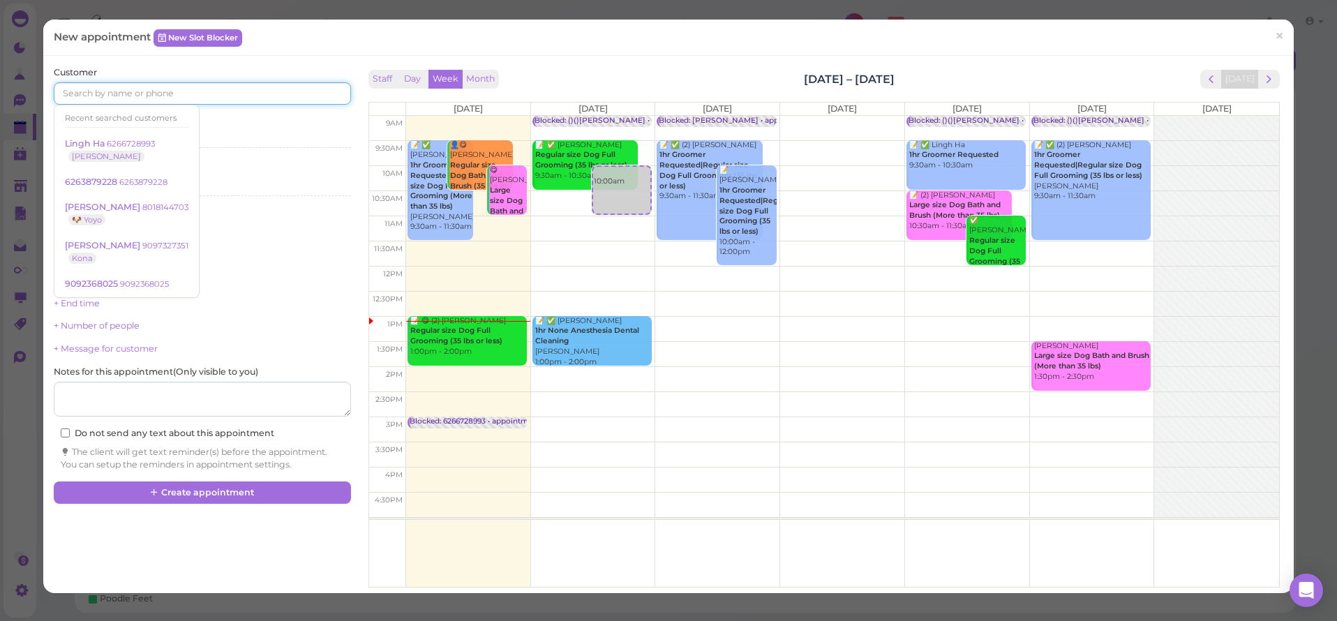
click at [130, 96] on input at bounding box center [202, 93] width 297 height 22
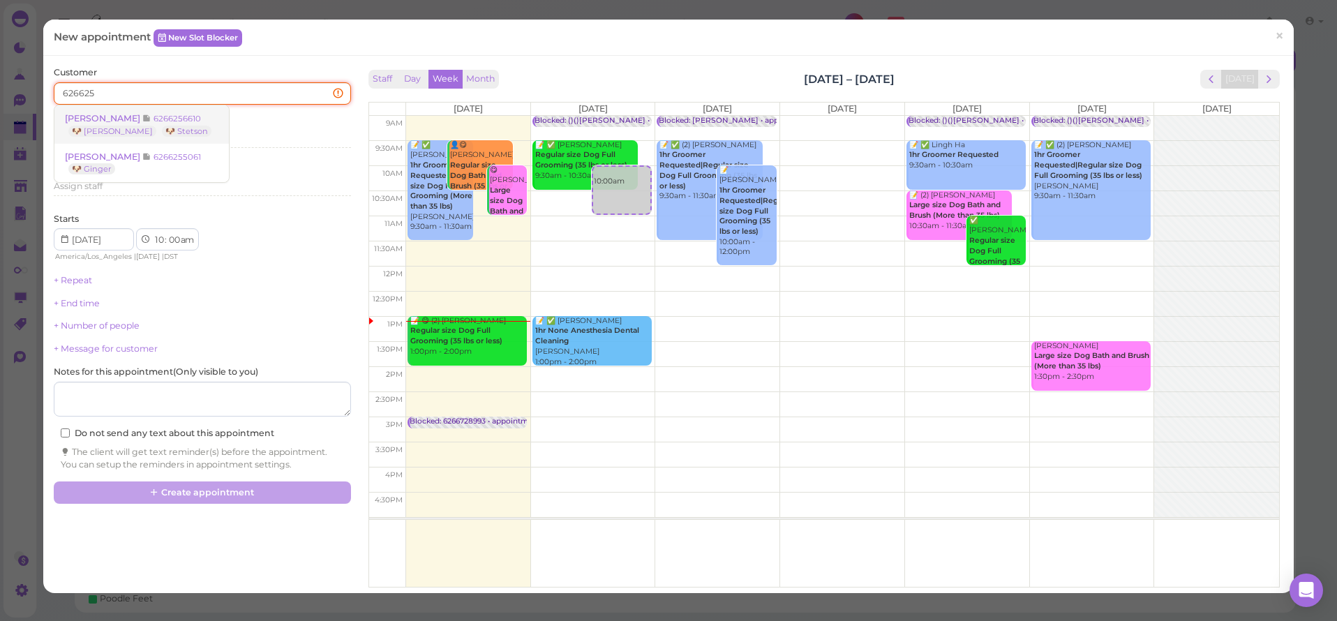
type input "626625"
click at [154, 117] on small "6266256610" at bounding box center [177, 119] width 47 height 10
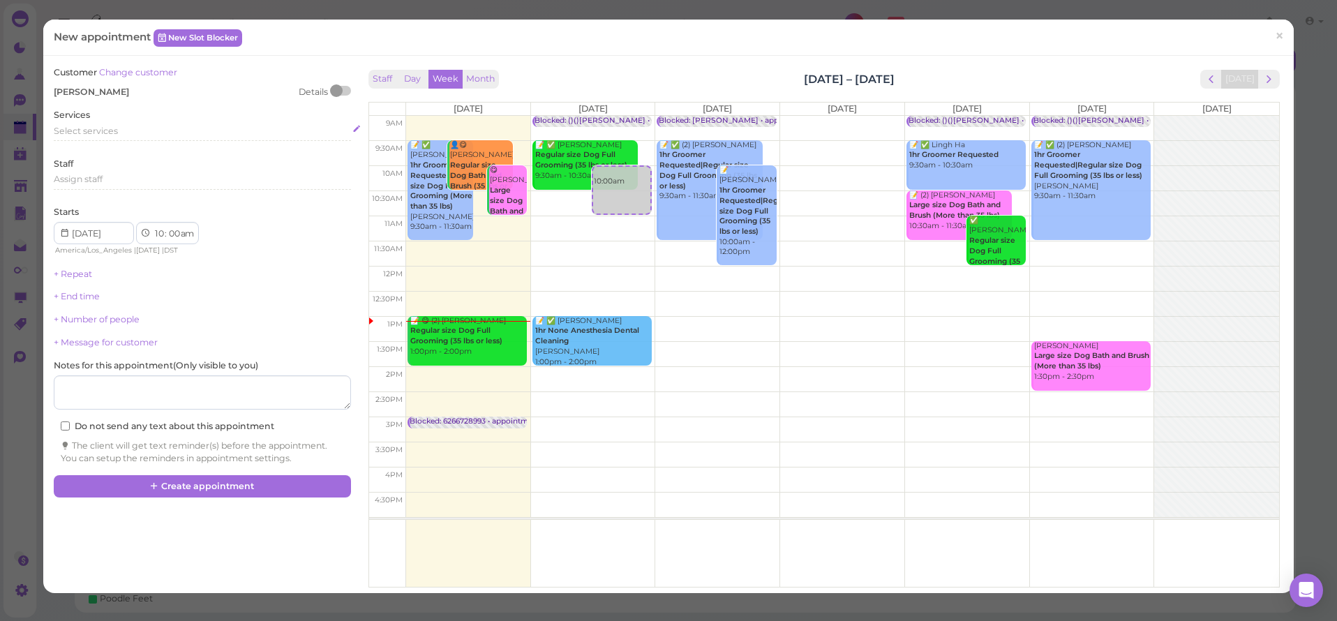
click at [99, 135] on div "Select services" at bounding box center [202, 133] width 297 height 17
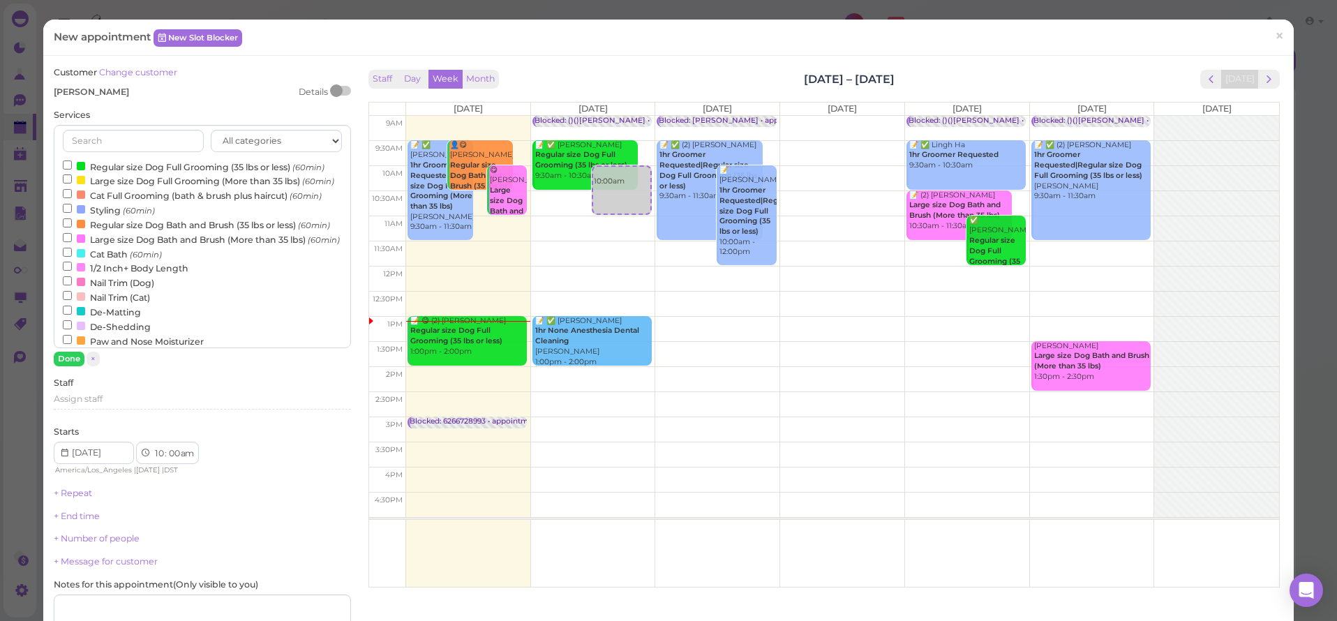
click at [101, 225] on label "Regular size Dog Bath and Brush (35 lbs or less) (60min)" at bounding box center [196, 224] width 267 height 15
click at [72, 225] on input "Regular size Dog Bath and Brush (35 lbs or less) (60min)" at bounding box center [67, 222] width 9 height 9
click at [73, 363] on button "Done" at bounding box center [69, 359] width 31 height 15
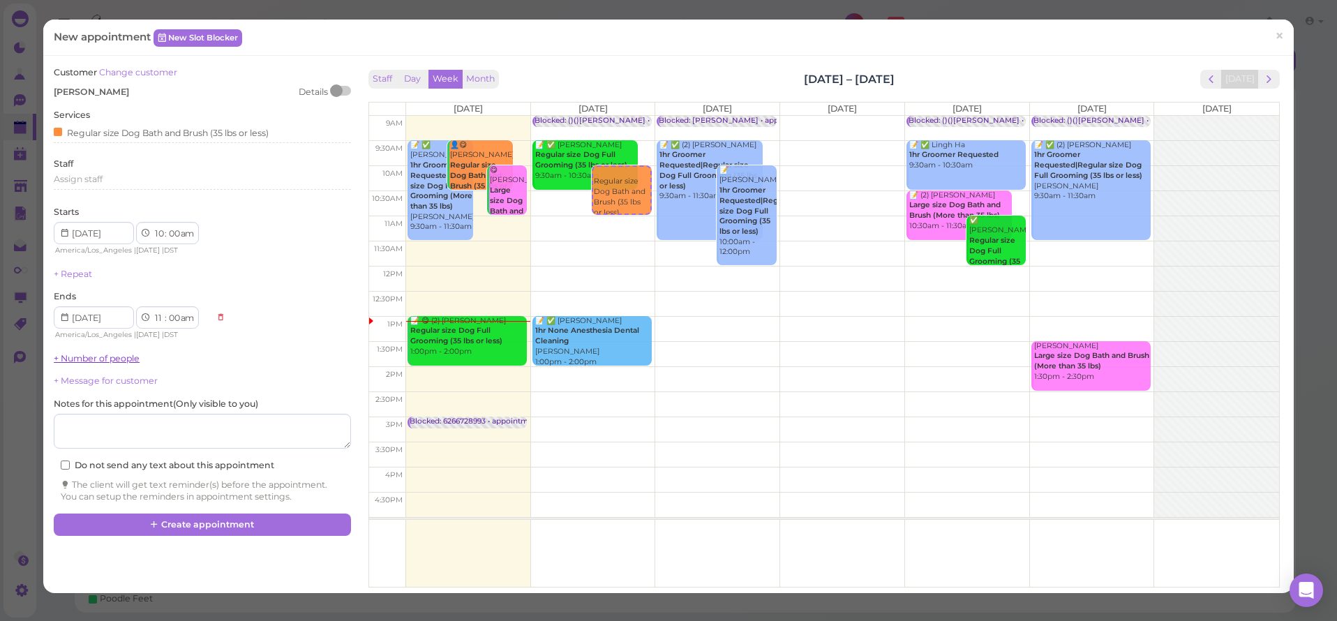
click at [80, 357] on link "+ Number of people" at bounding box center [97, 358] width 86 height 10
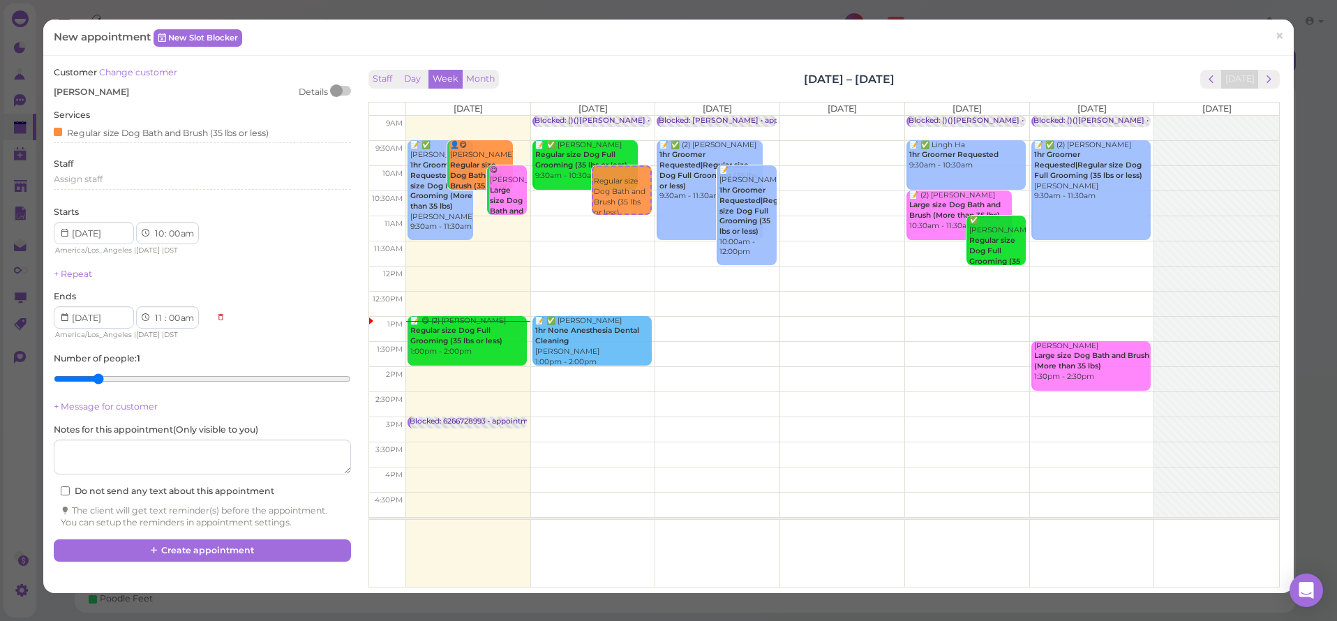
type input "2"
click at [94, 374] on input "range" at bounding box center [202, 379] width 297 height 22
click at [194, 549] on button "Create appointment" at bounding box center [202, 551] width 297 height 22
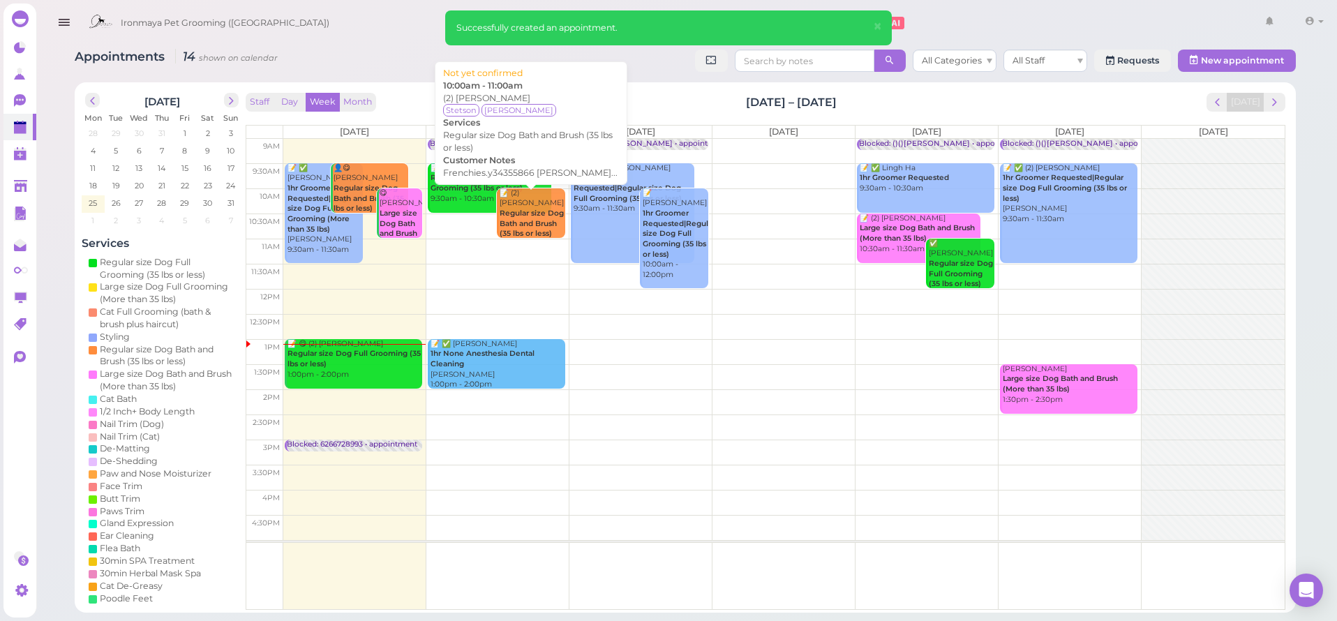
click at [526, 230] on div "📝 (2) [PERSON_NAME] Regular size Dog Bath and Brush (35 lbs or less) 10:00am - …" at bounding box center [532, 224] width 66 height 72
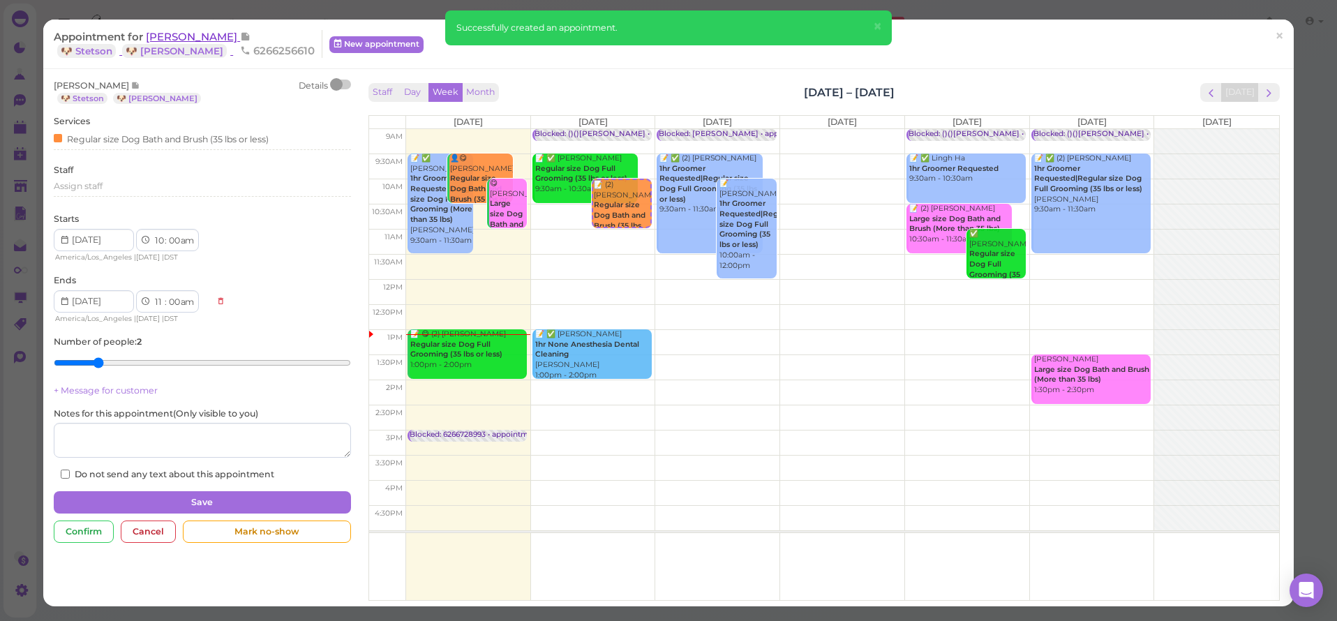
click at [186, 37] on span "[PERSON_NAME]" at bounding box center [193, 36] width 94 height 13
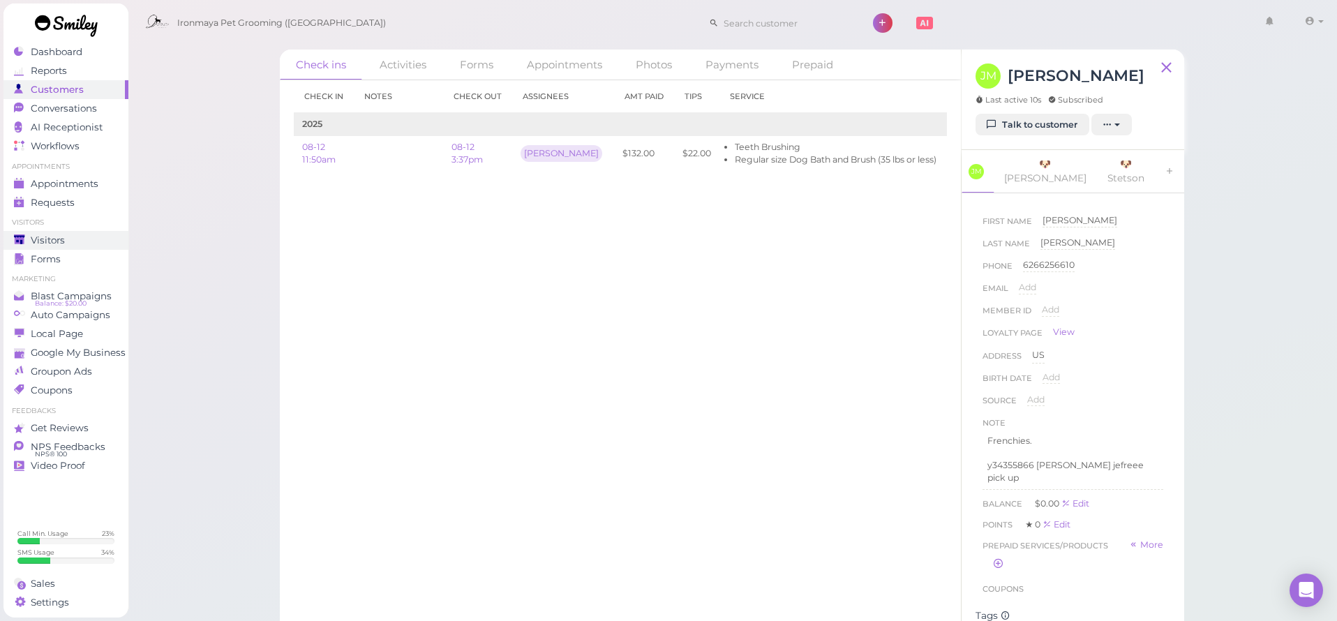
click at [38, 244] on span "Visitors" at bounding box center [48, 241] width 34 height 12
